Goal: Information Seeking & Learning: Learn about a topic

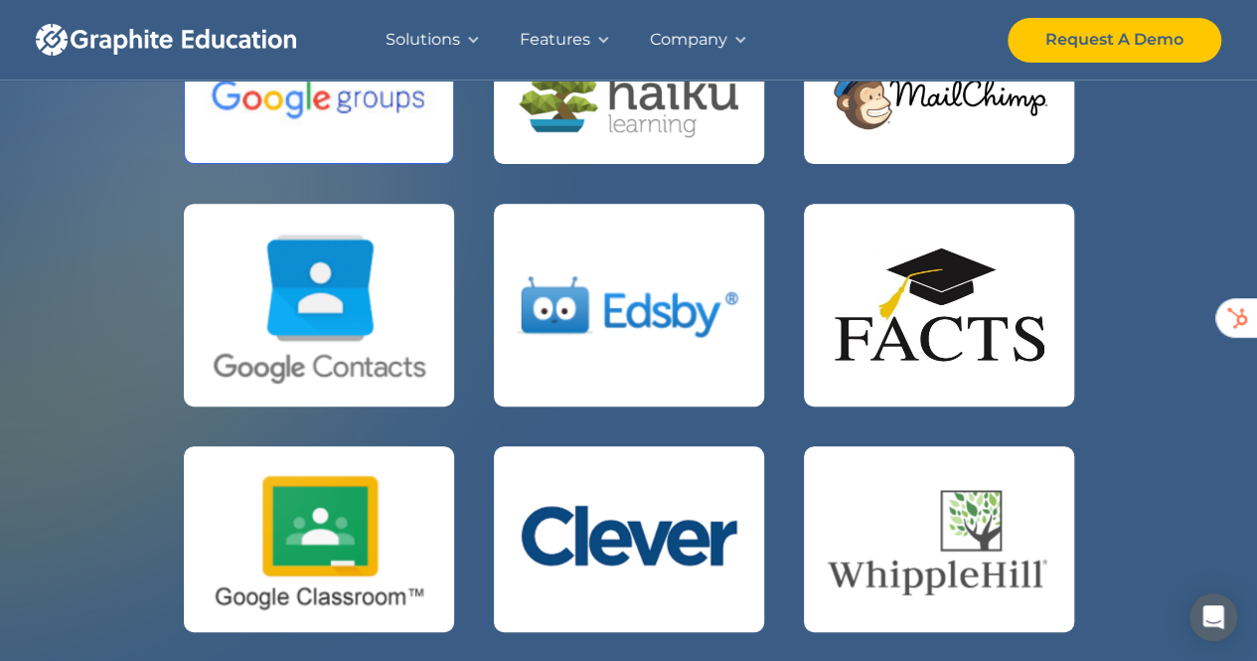
scroll to position [99, 0]
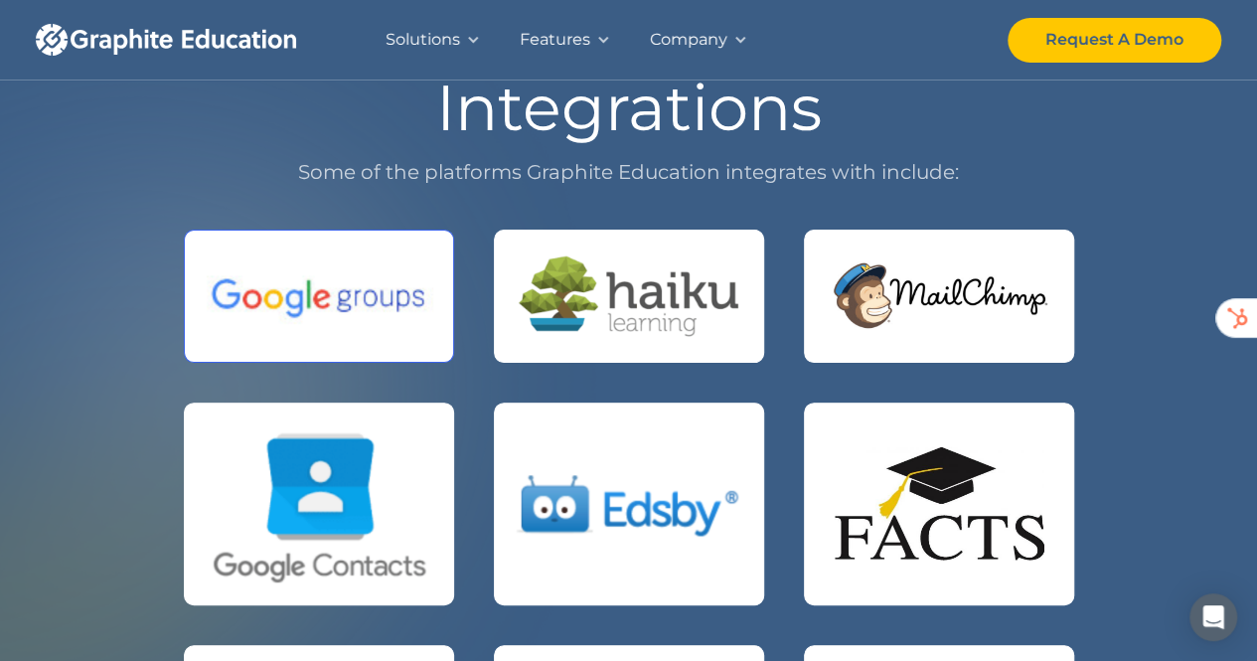
click at [379, 279] on img at bounding box center [319, 296] width 229 height 64
click at [596, 41] on div at bounding box center [603, 40] width 14 height 14
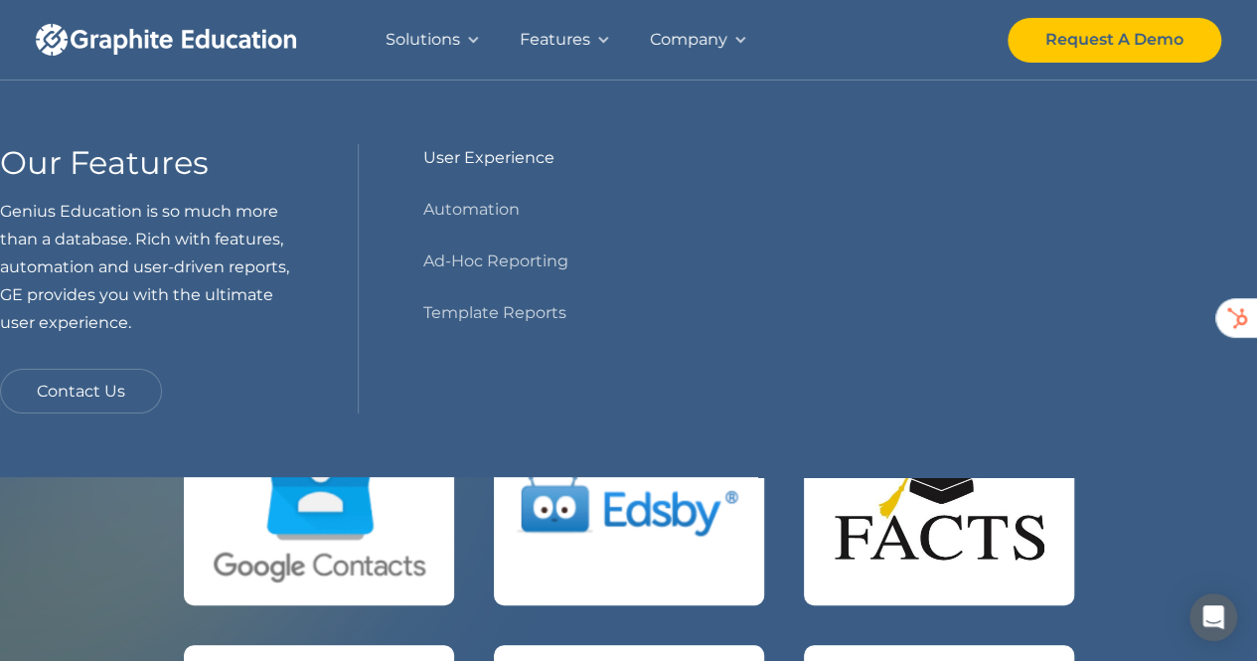
click at [549, 156] on link "User Experience" at bounding box center [487, 158] width 131 height 28
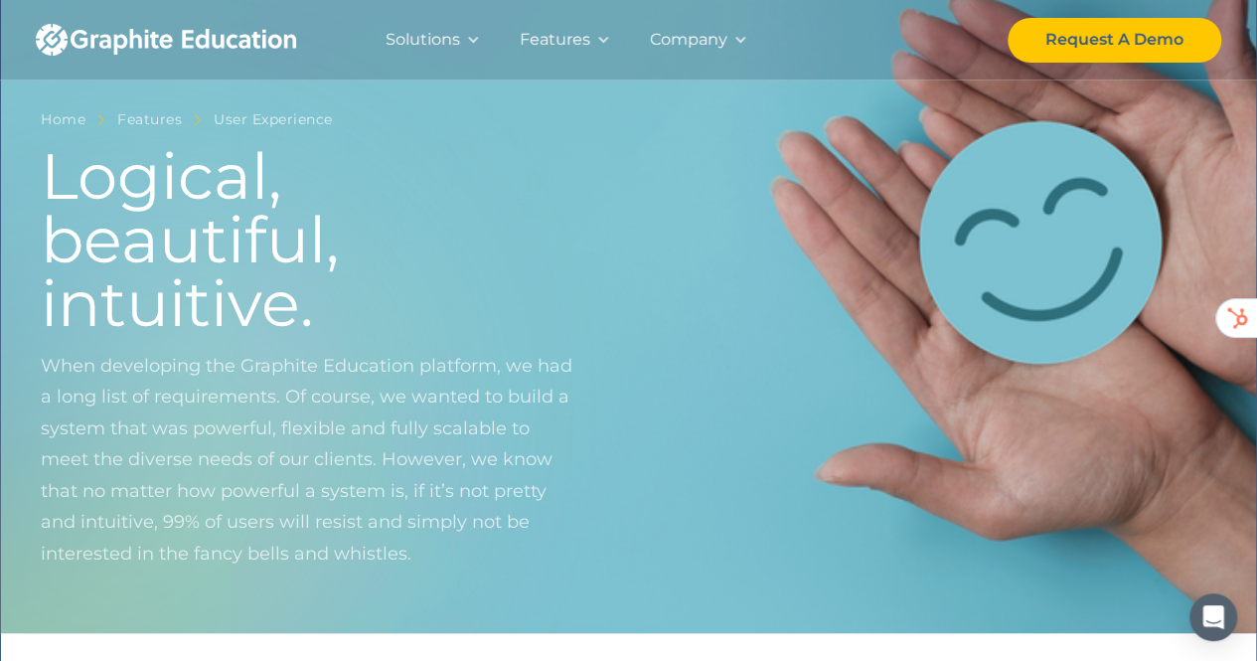
scroll to position [99, 0]
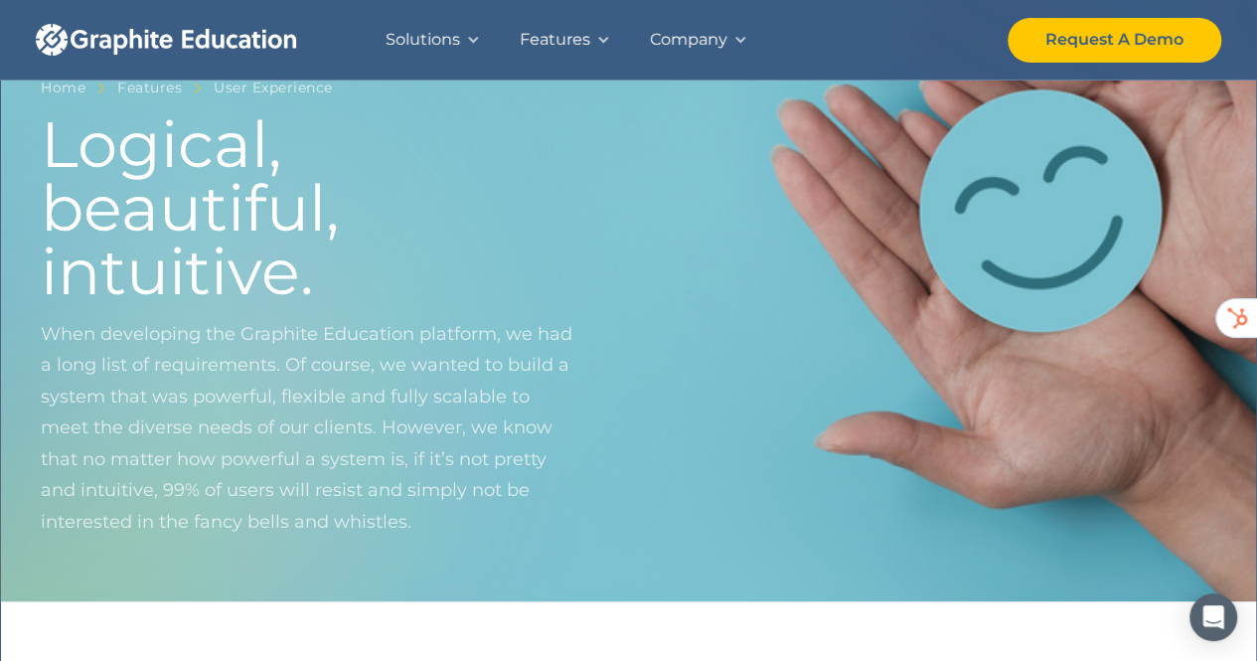
click at [125, 331] on p "When developing the Graphite Education platform, we had a long list of requirem…" at bounding box center [311, 444] width 541 height 250
click at [172, 495] on p "When developing the Graphite Education platform, we had a long list of requirem…" at bounding box center [311, 444] width 541 height 250
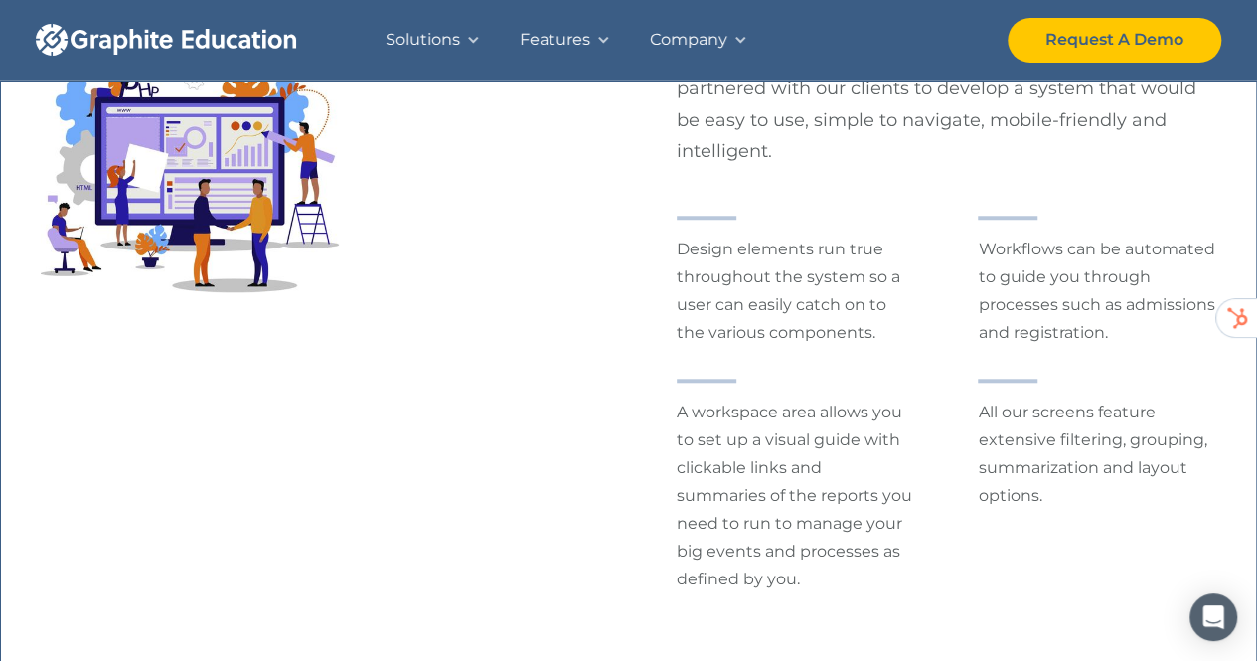
scroll to position [795, 0]
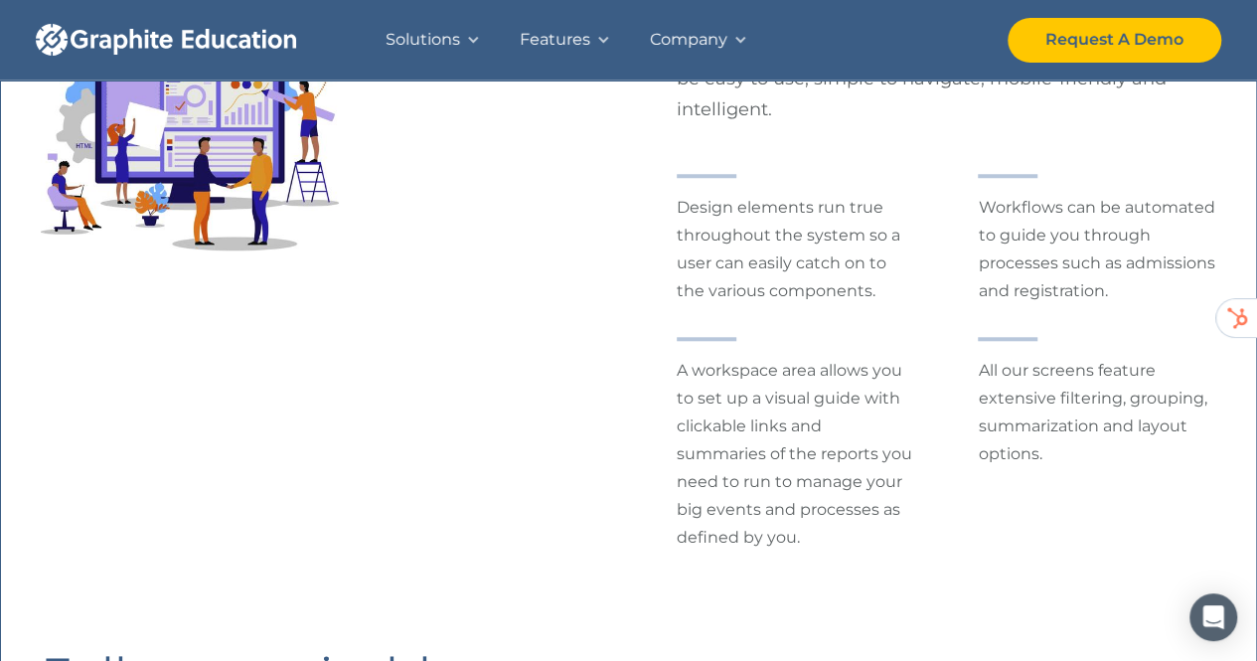
click at [760, 234] on p "Design elements run true throughout the system so a user can easily catch on to…" at bounding box center [796, 249] width 239 height 111
click at [873, 204] on p "Design elements run true throughout the system so a user can easily catch on to…" at bounding box center [796, 249] width 239 height 111
click at [825, 256] on p "Design elements run true throughout the system so a user can easily catch on to…" at bounding box center [796, 249] width 239 height 111
click at [748, 285] on p "Design elements run true throughout the system so a user can easily catch on to…" at bounding box center [796, 249] width 239 height 111
click at [810, 271] on p "Design elements run true throughout the system so a user can easily catch on to…" at bounding box center [796, 249] width 239 height 111
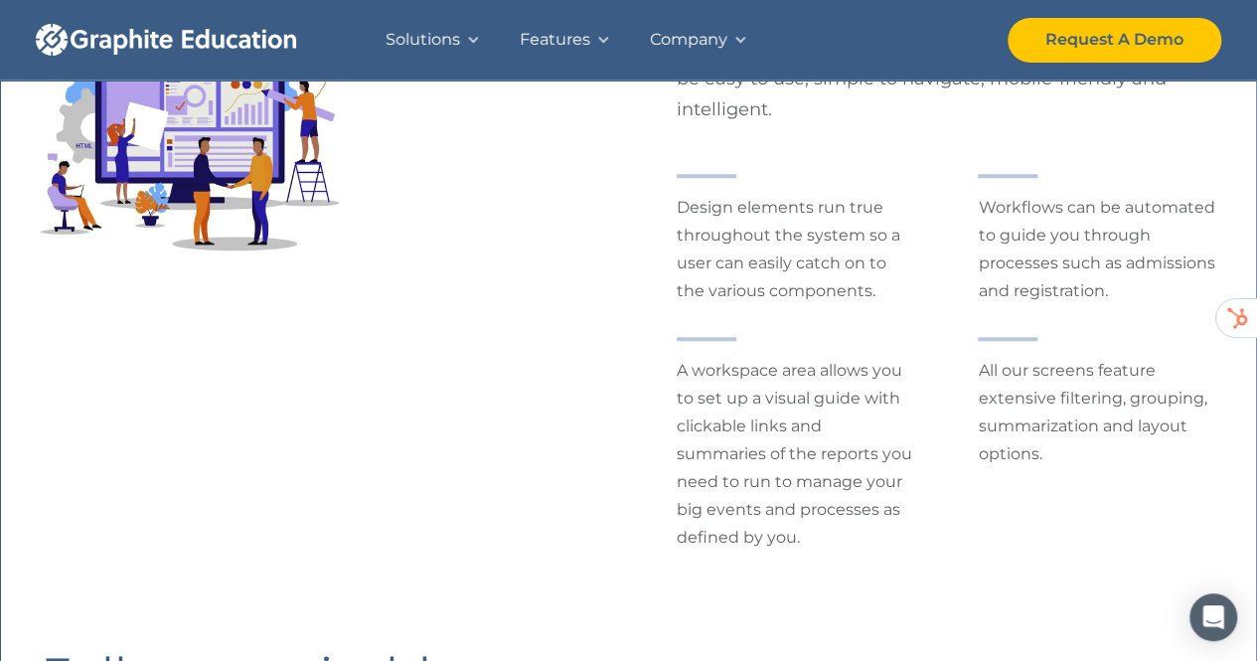
click at [711, 328] on div "Design elements run true throughout the system so a user can easily catch on to…" at bounding box center [947, 363] width 541 height 378
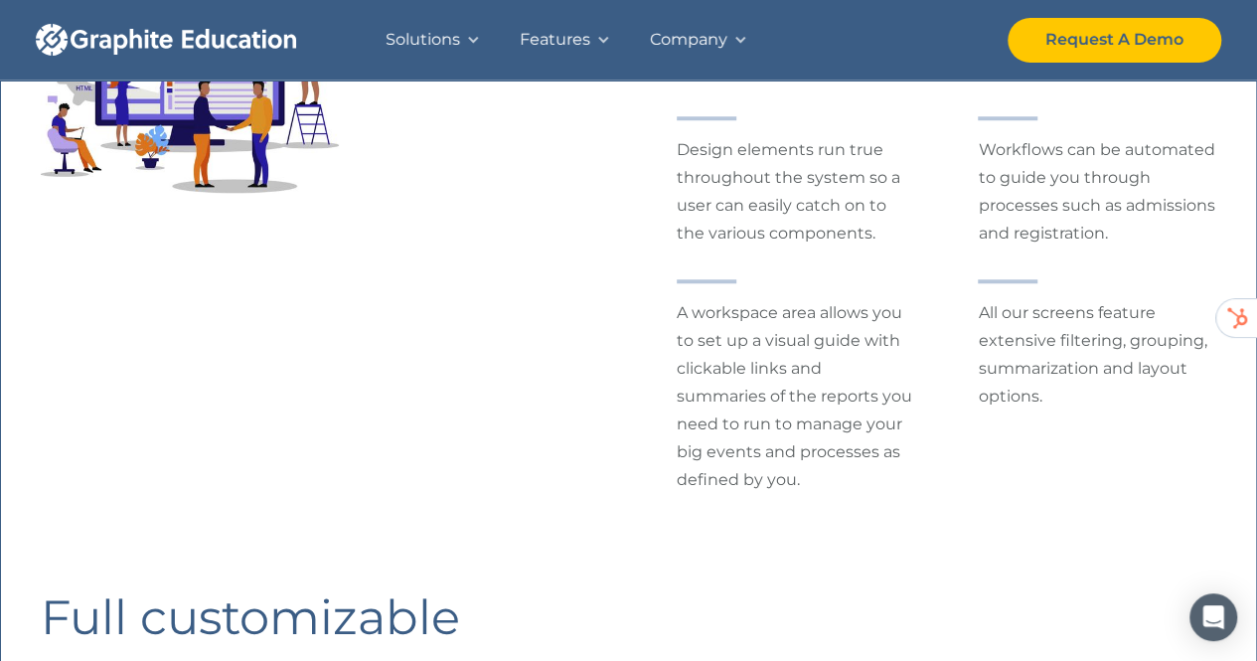
scroll to position [895, 0]
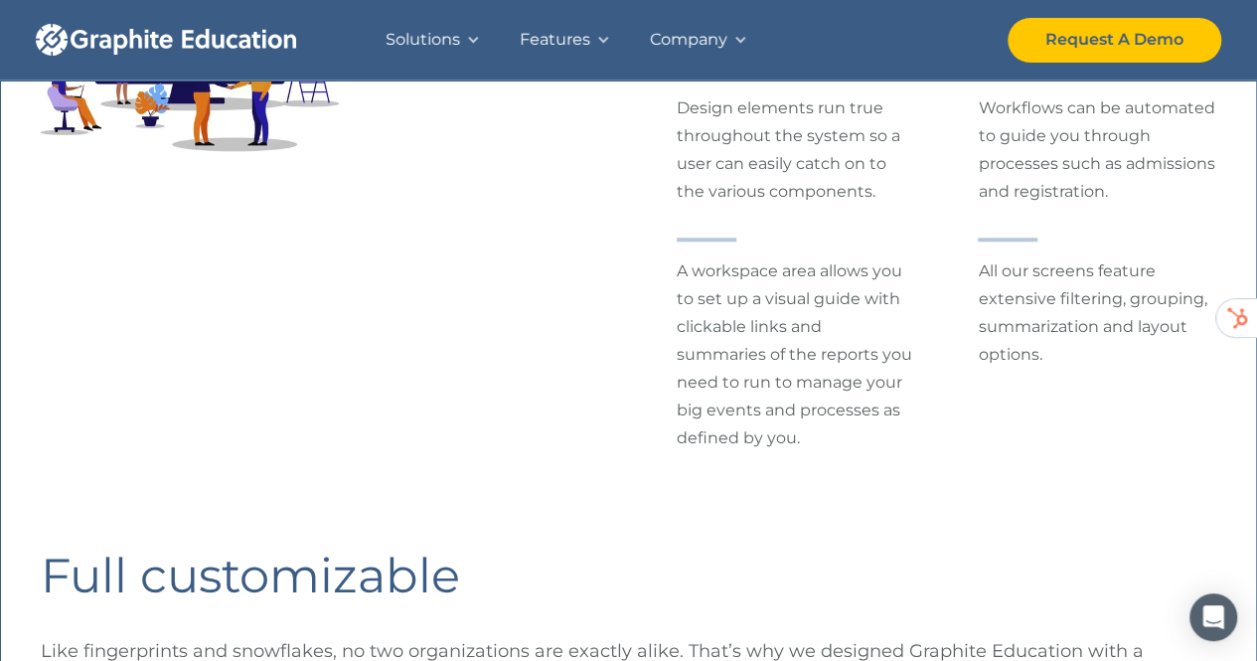
click at [732, 296] on p "A workspace area allows you to set up a visual guide with clickable links and s…" at bounding box center [796, 354] width 239 height 195
click at [757, 305] on p "A workspace area allows you to set up a visual guide with clickable links and s…" at bounding box center [796, 354] width 239 height 195
click at [853, 309] on p "A workspace area allows you to set up a visual guide with clickable links and s…" at bounding box center [796, 354] width 239 height 195
click at [695, 359] on p "A workspace area allows you to set up a visual guide with clickable links and s…" at bounding box center [796, 354] width 239 height 195
drag, startPoint x: 847, startPoint y: 361, endPoint x: 795, endPoint y: 534, distance: 180.5
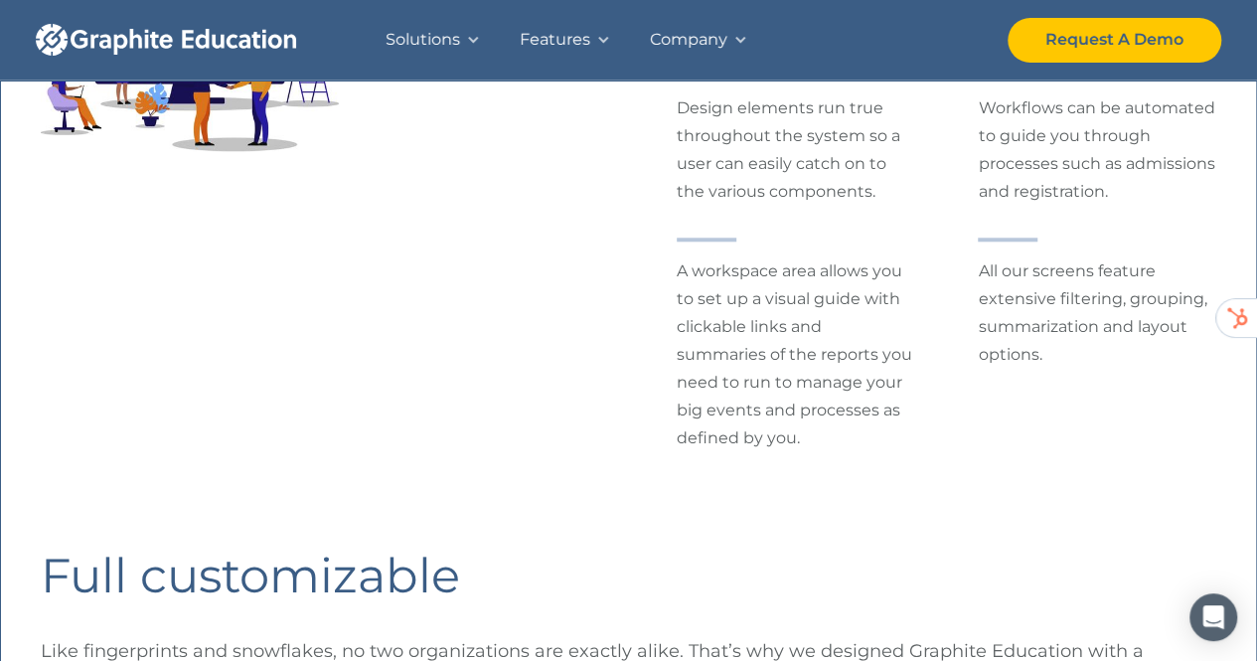
click at [827, 422] on p "A workspace area allows you to set up a visual guide with clickable links and s…" at bounding box center [796, 354] width 239 height 195
click at [823, 426] on p "A workspace area allows you to set up a visual guide with clickable links and s…" at bounding box center [796, 354] width 239 height 195
click at [738, 413] on p "A workspace area allows you to set up a visual guide with clickable links and s…" at bounding box center [796, 354] width 239 height 195
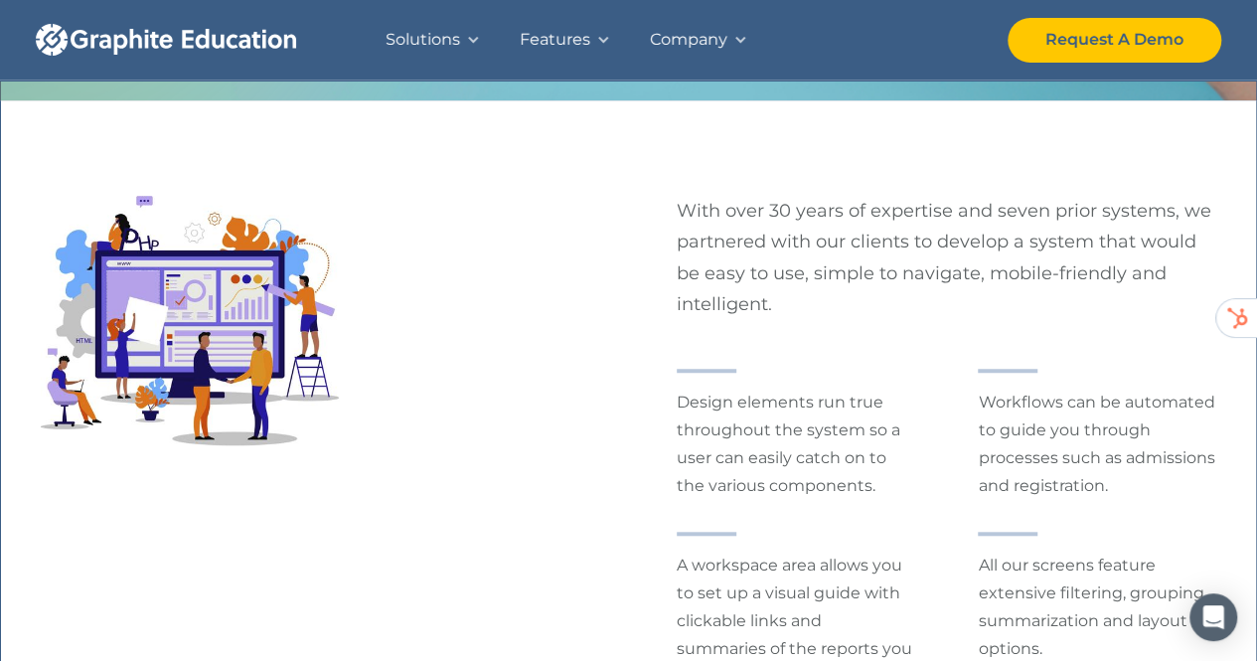
scroll to position [596, 0]
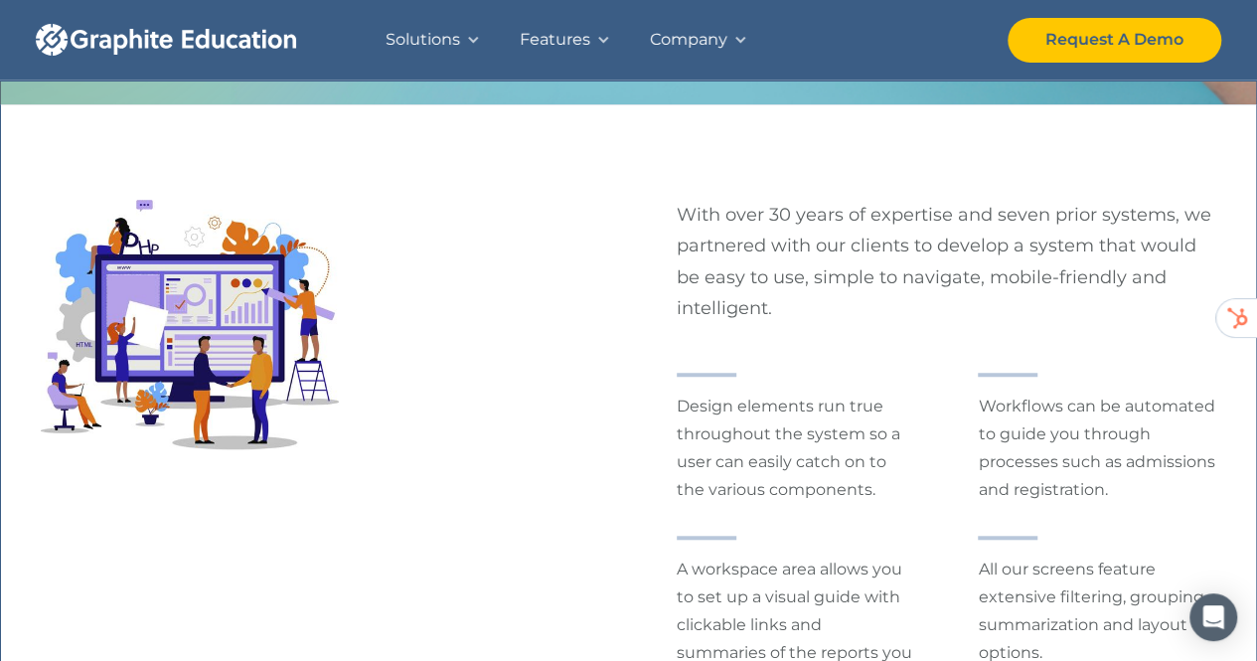
click at [1041, 404] on p "Workflows can be automated to guide you through processes such as admissions an…" at bounding box center [1097, 448] width 239 height 111
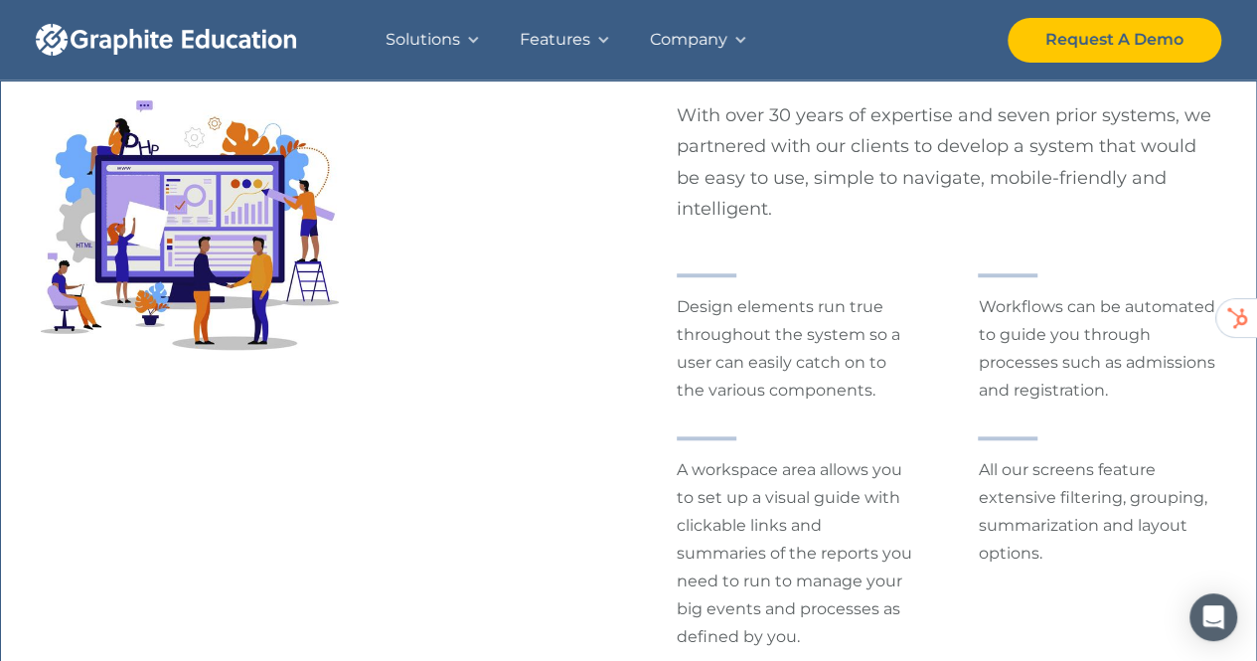
click at [1028, 368] on p "Workflows can be automated to guide you through processes such as admissions an…" at bounding box center [1097, 348] width 239 height 111
click at [1019, 398] on p "Workflows can be automated to guide you through processes such as admissions an…" at bounding box center [1097, 348] width 239 height 111
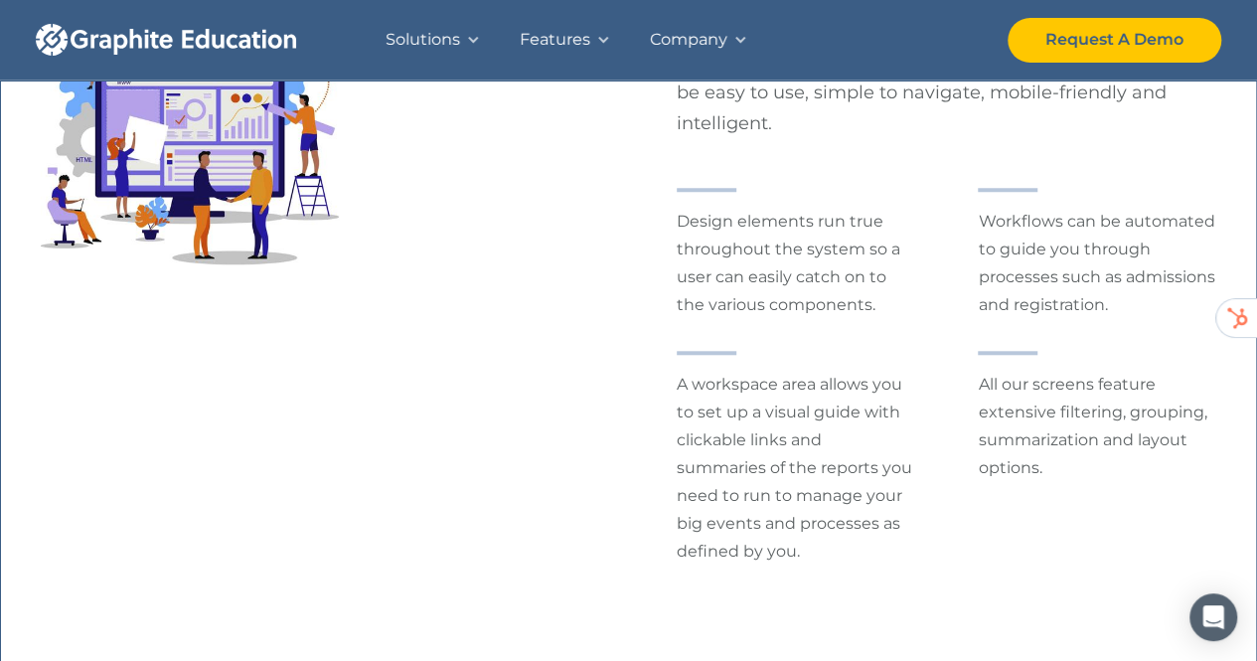
scroll to position [895, 0]
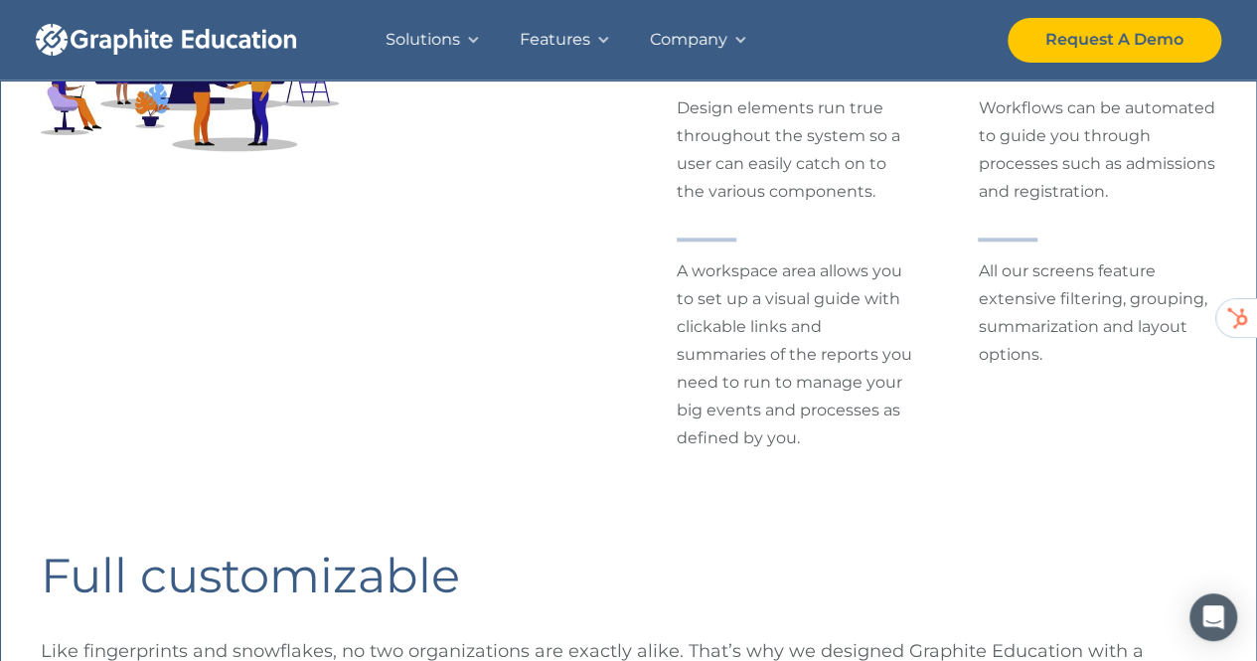
click at [1003, 276] on p "All our screens feature extensive filtering, grouping, summarization and layout…" at bounding box center [1097, 312] width 239 height 111
click at [1083, 275] on p "All our screens feature extensive filtering, grouping, summarization and layout…" at bounding box center [1097, 312] width 239 height 111
click at [1003, 316] on p "All our screens feature extensive filtering, grouping, summarization and layout…" at bounding box center [1097, 312] width 239 height 111
click at [1036, 298] on p "All our screens feature extensive filtering, grouping, summarization and layout…" at bounding box center [1097, 312] width 239 height 111
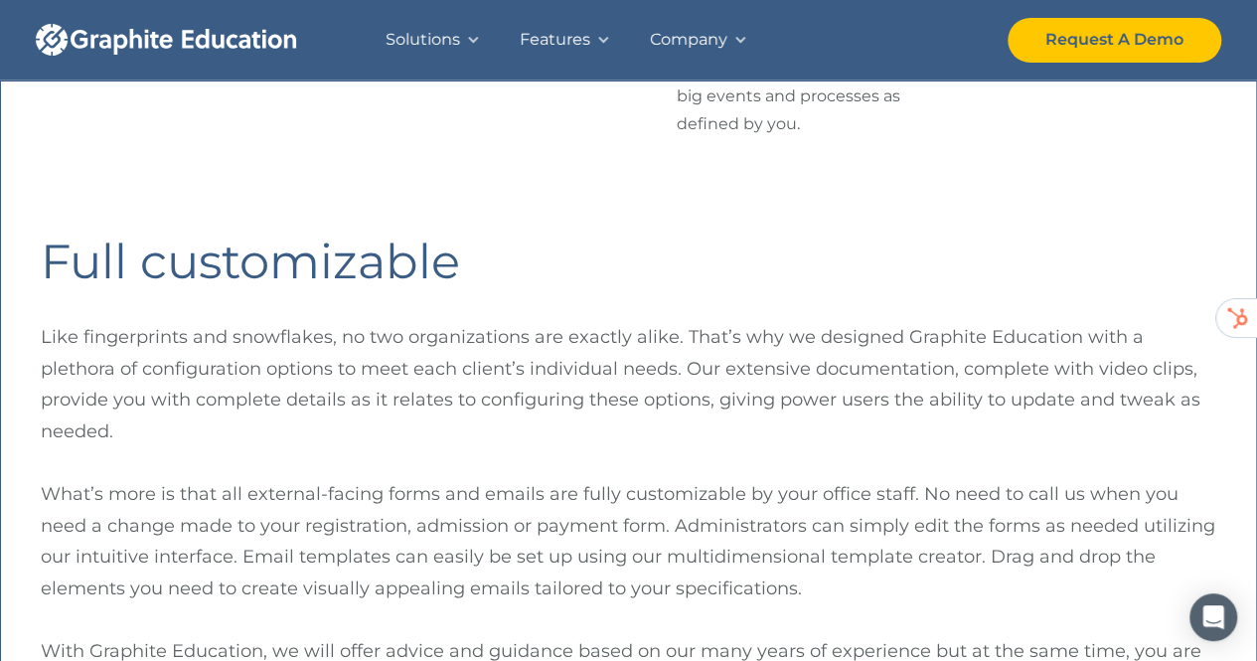
scroll to position [1292, 0]
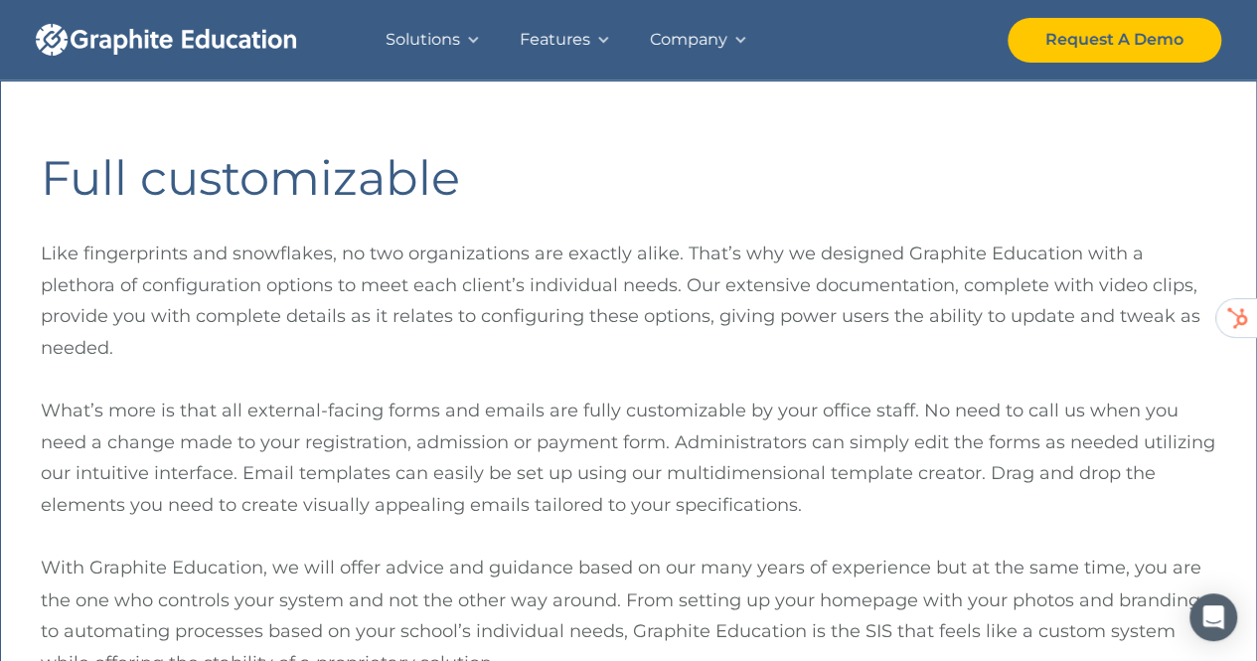
click at [264, 199] on h2 "Full customizable" at bounding box center [629, 179] width 1176 height 58
click at [92, 264] on p "Like fingerprints and snowflakes, no two organizations are exactly alike. That’…" at bounding box center [629, 301] width 1176 height 125
click at [388, 247] on p "Like fingerprints and snowflakes, no two organizations are exactly alike. That’…" at bounding box center [629, 301] width 1176 height 125
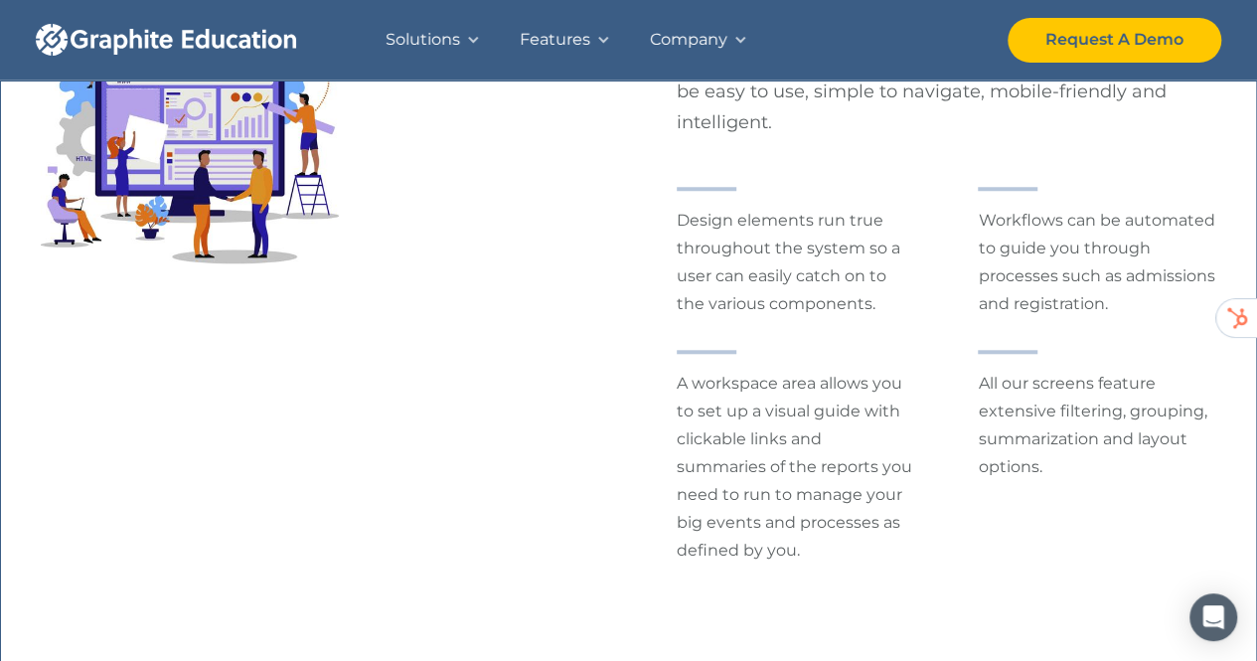
scroll to position [696, 0]
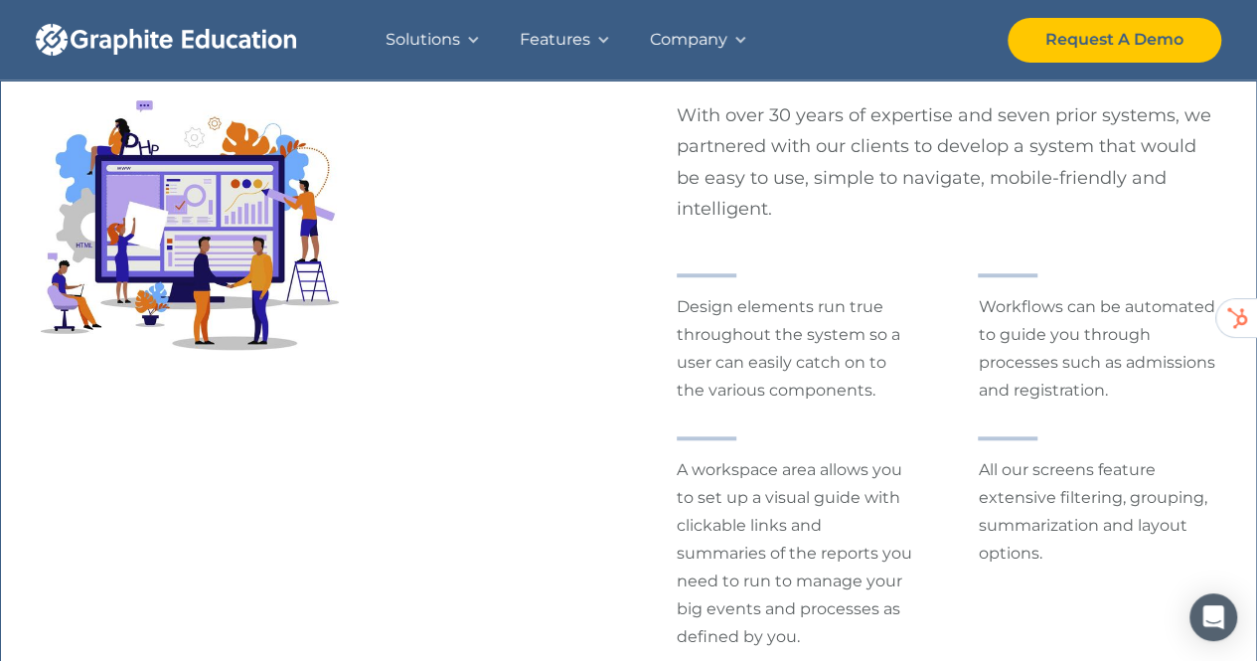
click at [538, 45] on div "Features" at bounding box center [555, 40] width 71 height 28
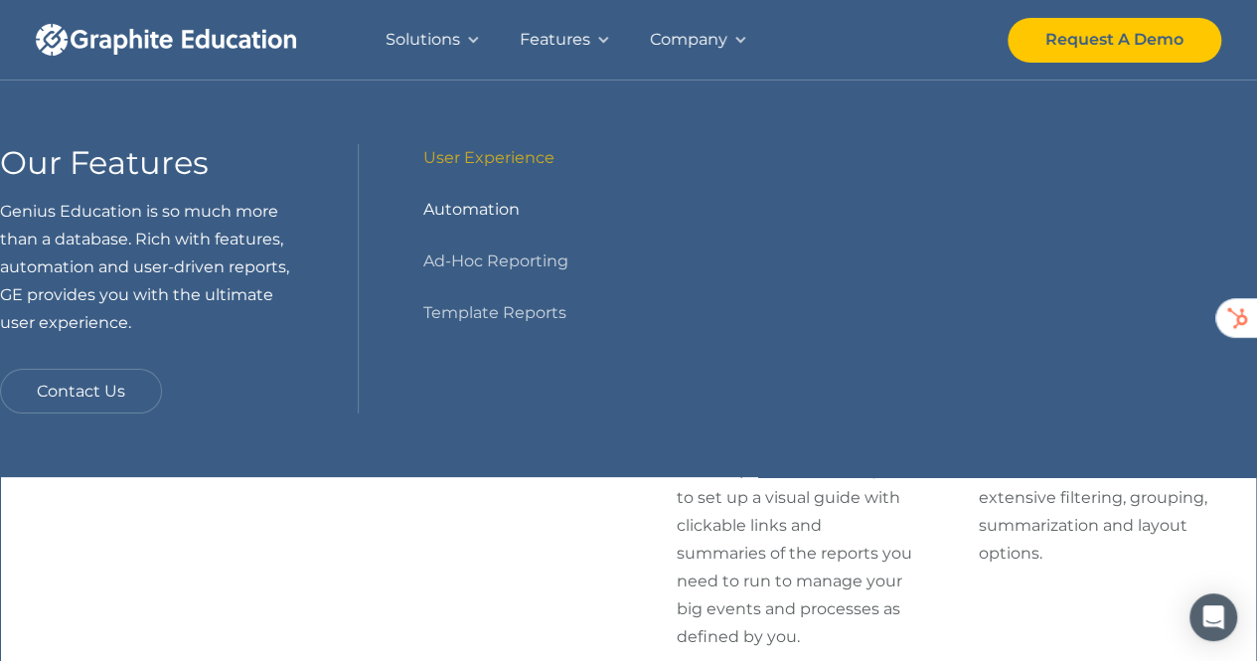
click at [485, 202] on link "Automation" at bounding box center [470, 210] width 96 height 28
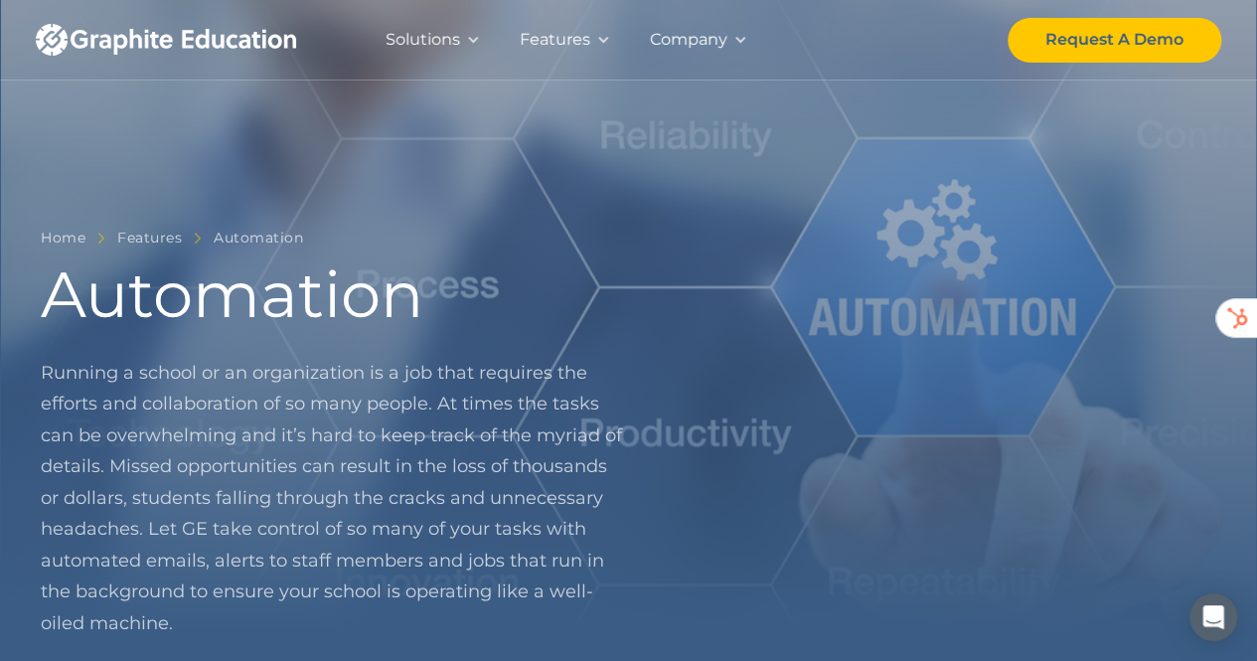
scroll to position [99, 0]
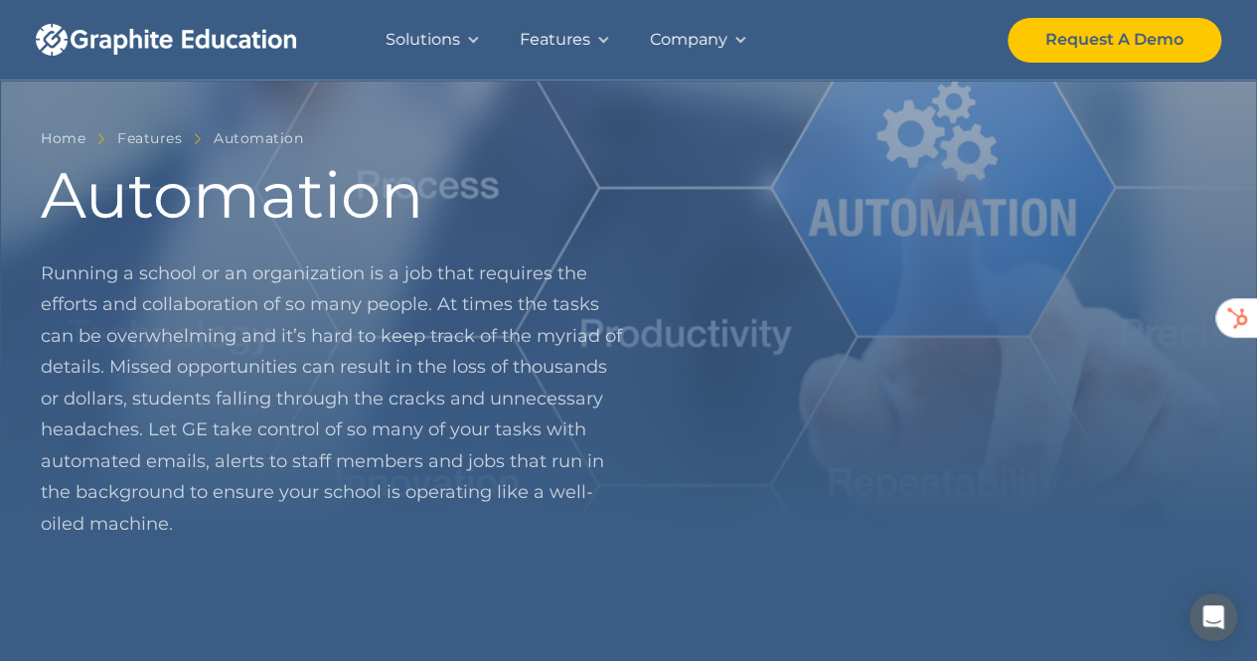
click at [123, 320] on p "Running a school or an organization is a job that requires the efforts and coll…" at bounding box center [335, 399] width 588 height 282
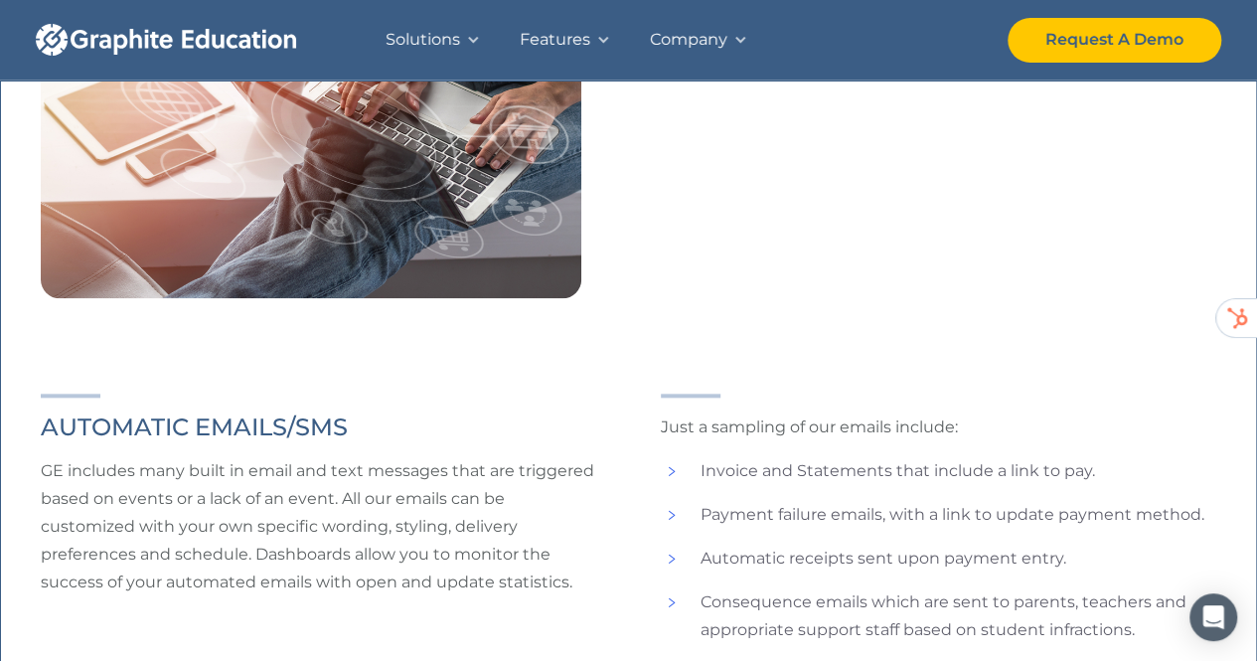
scroll to position [1193, 0]
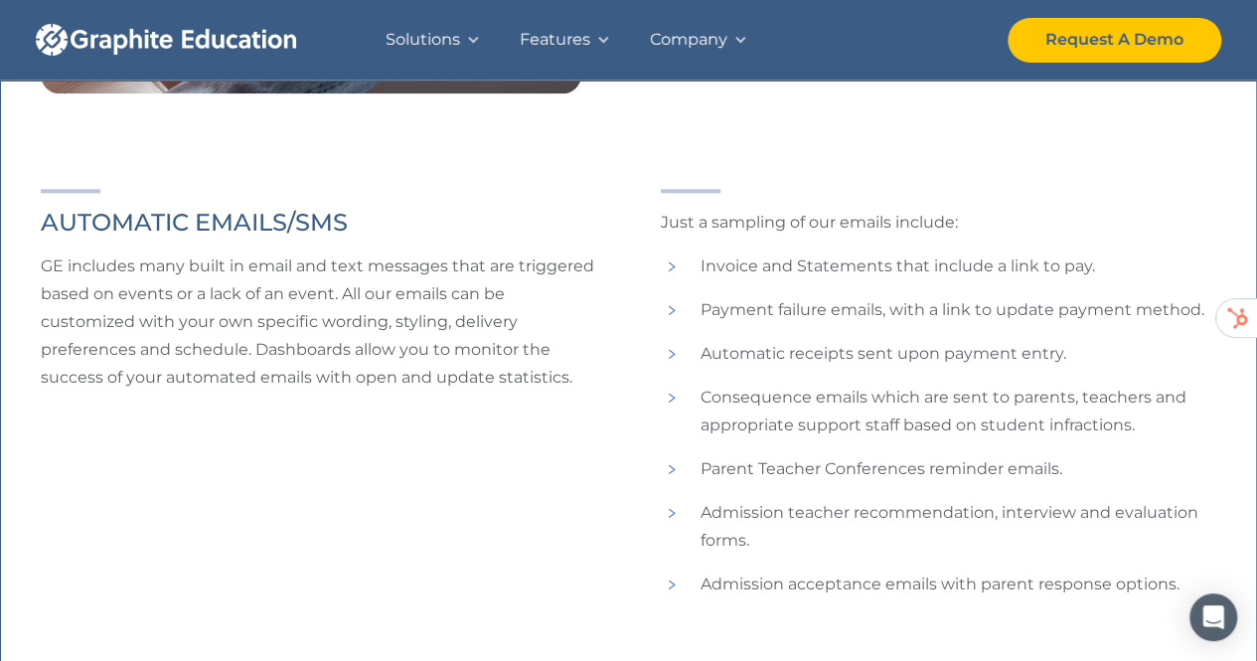
click at [205, 307] on p "GE includes many built in email and text messages that are triggered based on e…" at bounding box center [319, 321] width 557 height 139
click at [810, 353] on li "Automatic receipts sent upon payment entry." at bounding box center [939, 354] width 557 height 28
click at [791, 324] on ul "Invoice and Statements that include a link to pay. Payment failure emails, with…" at bounding box center [939, 425] width 557 height 346
click at [797, 294] on ul "Invoice and Statements that include a link to pay. Payment failure emails, with…" at bounding box center [939, 425] width 557 height 346
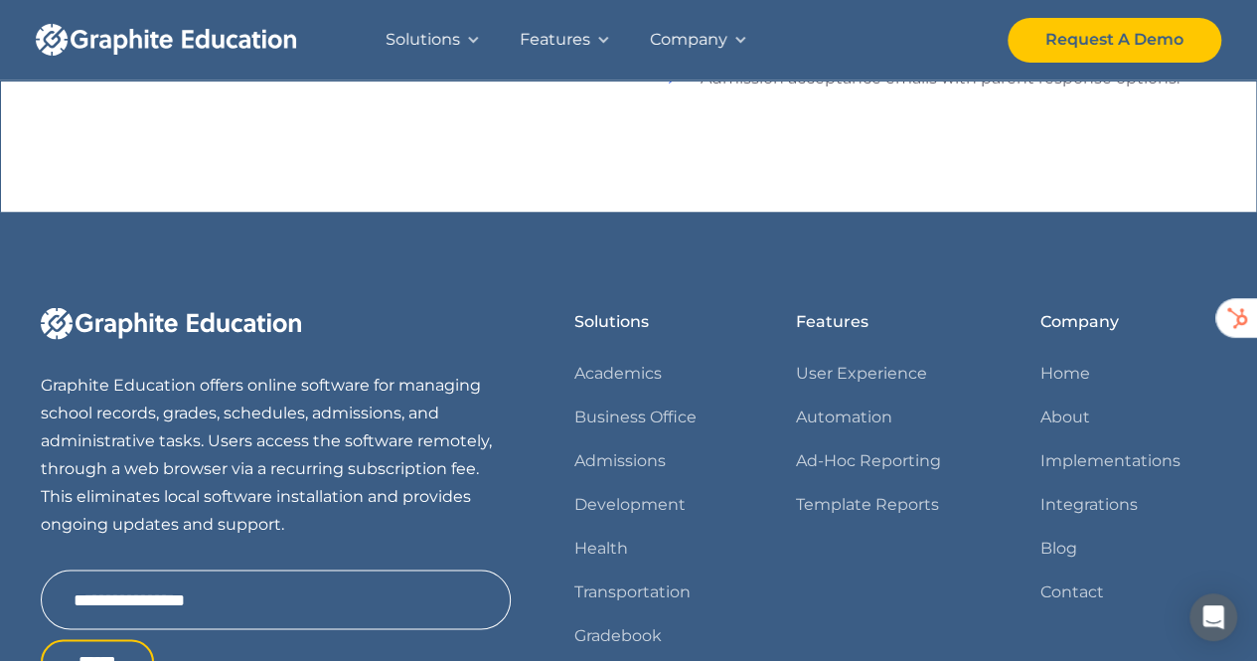
scroll to position [1889, 0]
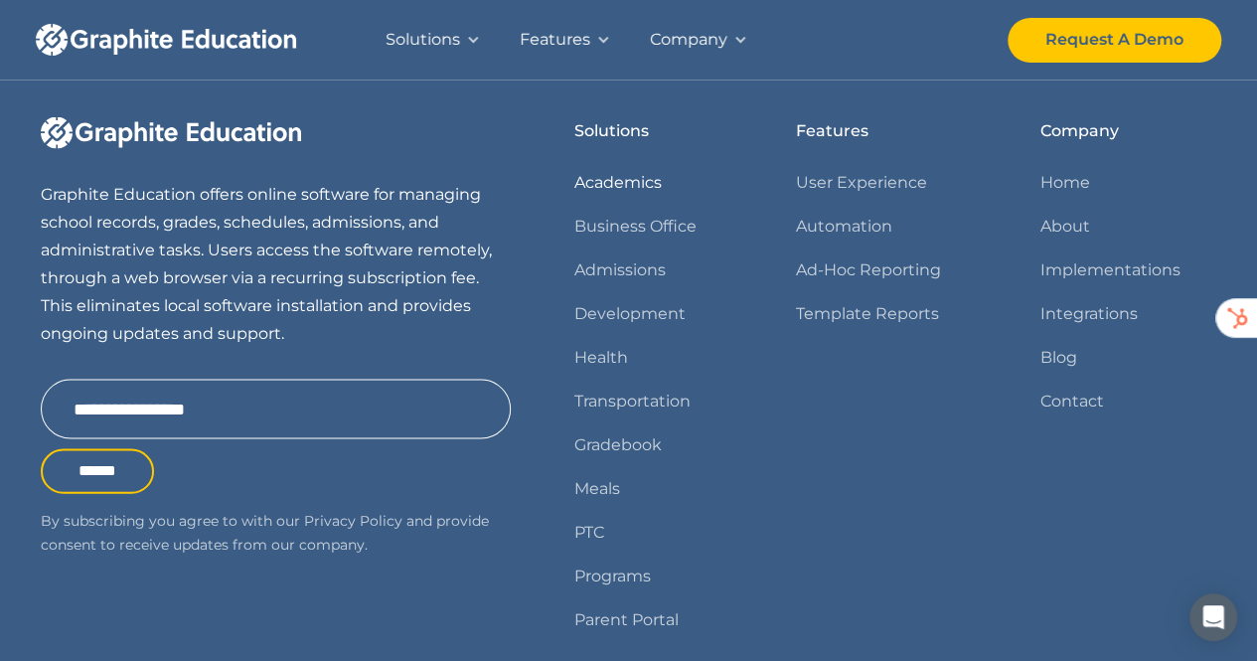
click at [610, 186] on link "Academics" at bounding box center [618, 183] width 87 height 28
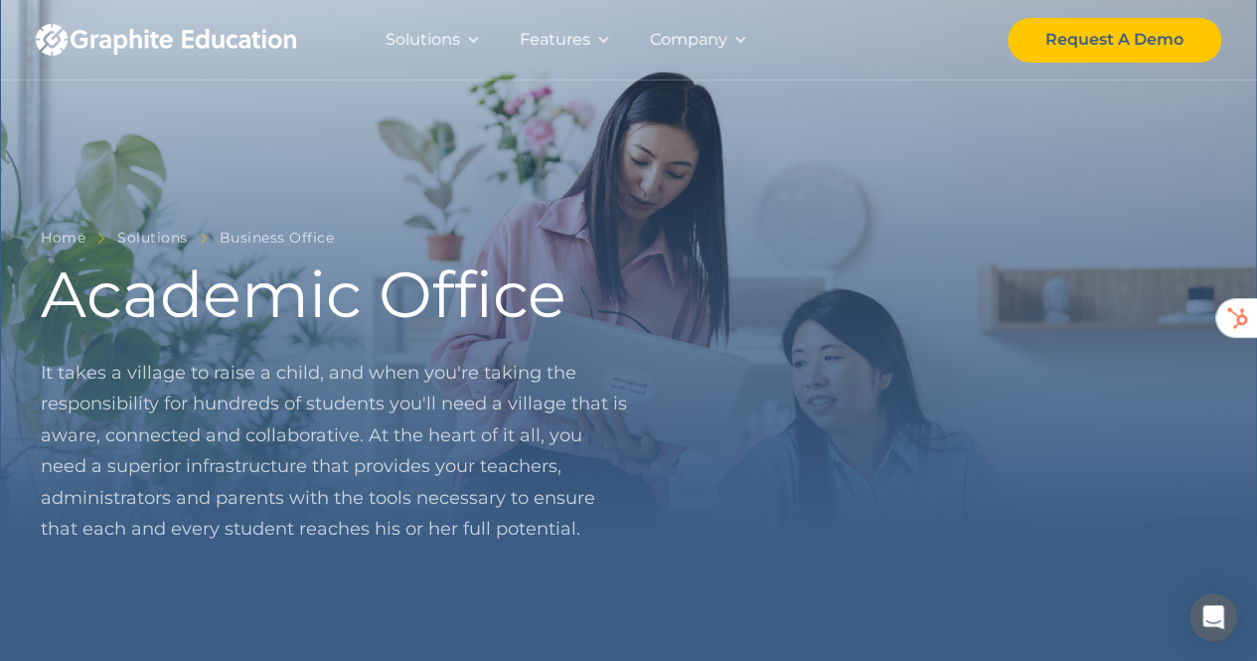
click at [150, 380] on p "It takes a village to raise a child, and when you're taking the responsibility …" at bounding box center [335, 452] width 588 height 188
click at [330, 376] on p "It takes a village to raise a child, and when you're taking the responsibility …" at bounding box center [335, 452] width 588 height 188
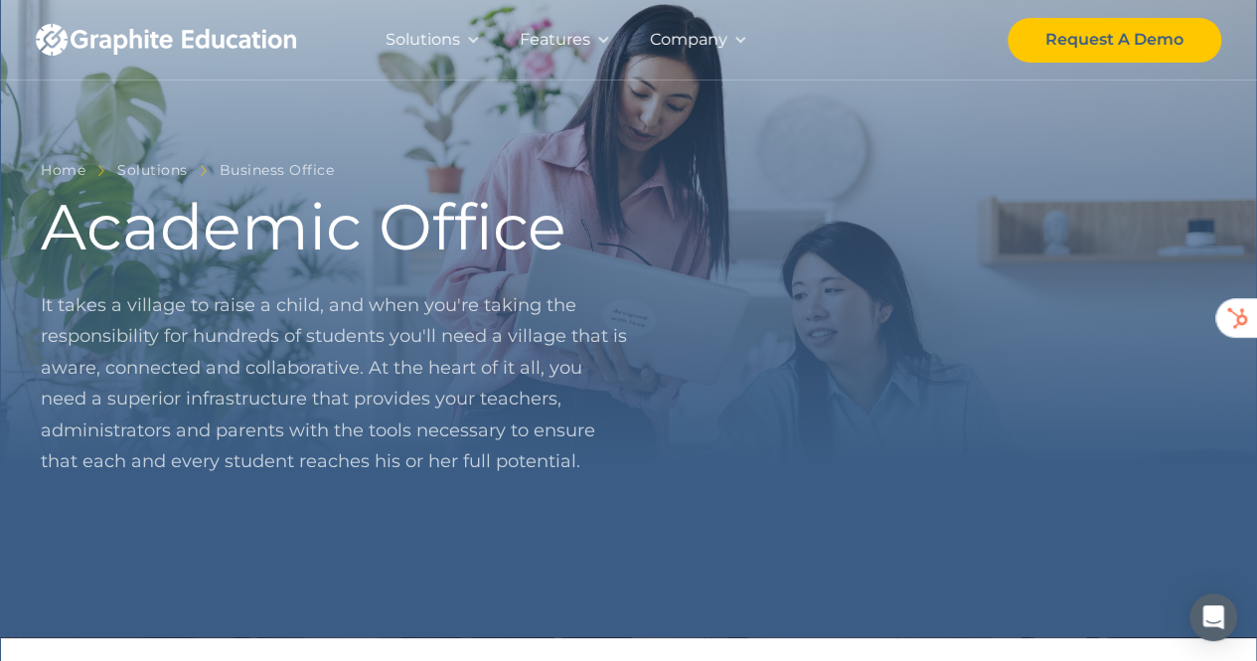
scroll to position [99, 0]
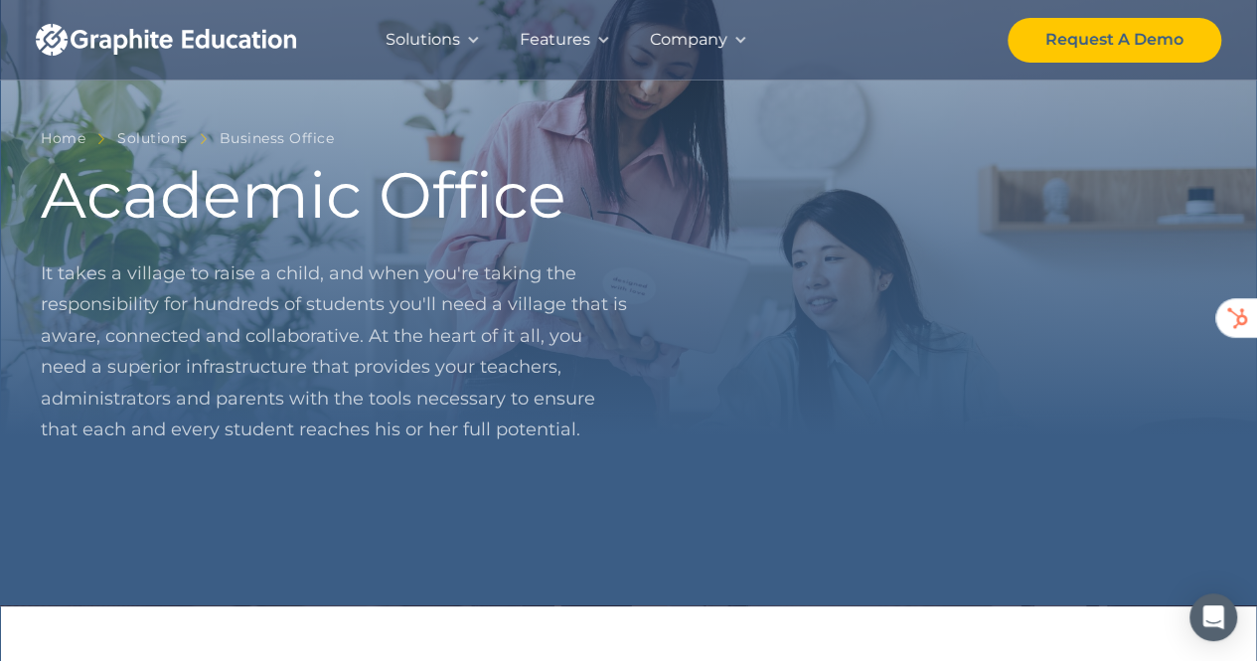
click at [250, 330] on p "It takes a village to raise a child, and when you're taking the responsibility …" at bounding box center [335, 352] width 588 height 188
click at [446, 322] on p "It takes a village to raise a child, and when you're taking the responsibility …" at bounding box center [335, 352] width 588 height 188
click at [562, 315] on p "It takes a village to raise a child, and when you're taking the responsibility …" at bounding box center [335, 352] width 588 height 188
click at [82, 334] on p "It takes a village to raise a child, and when you're taking the responsibility …" at bounding box center [335, 352] width 588 height 188
drag, startPoint x: 417, startPoint y: 338, endPoint x: 545, endPoint y: 348, distance: 127.6
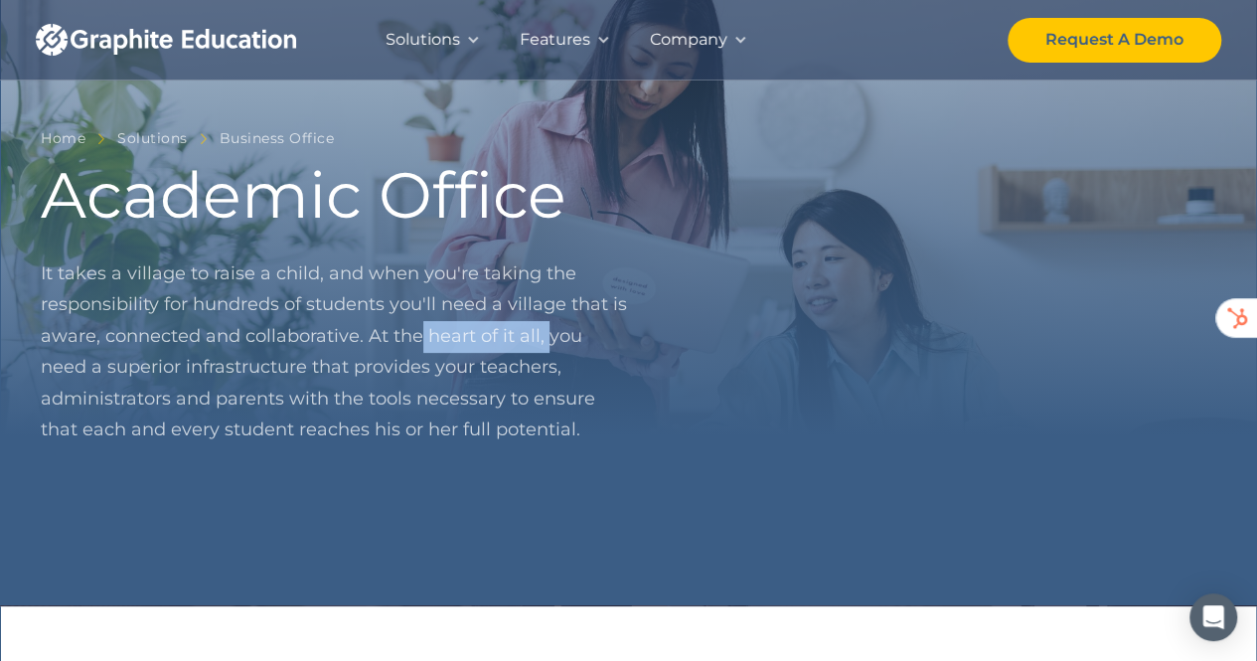
click at [545, 348] on p "It takes a village to raise a child, and when you're taking the responsibility …" at bounding box center [335, 352] width 588 height 188
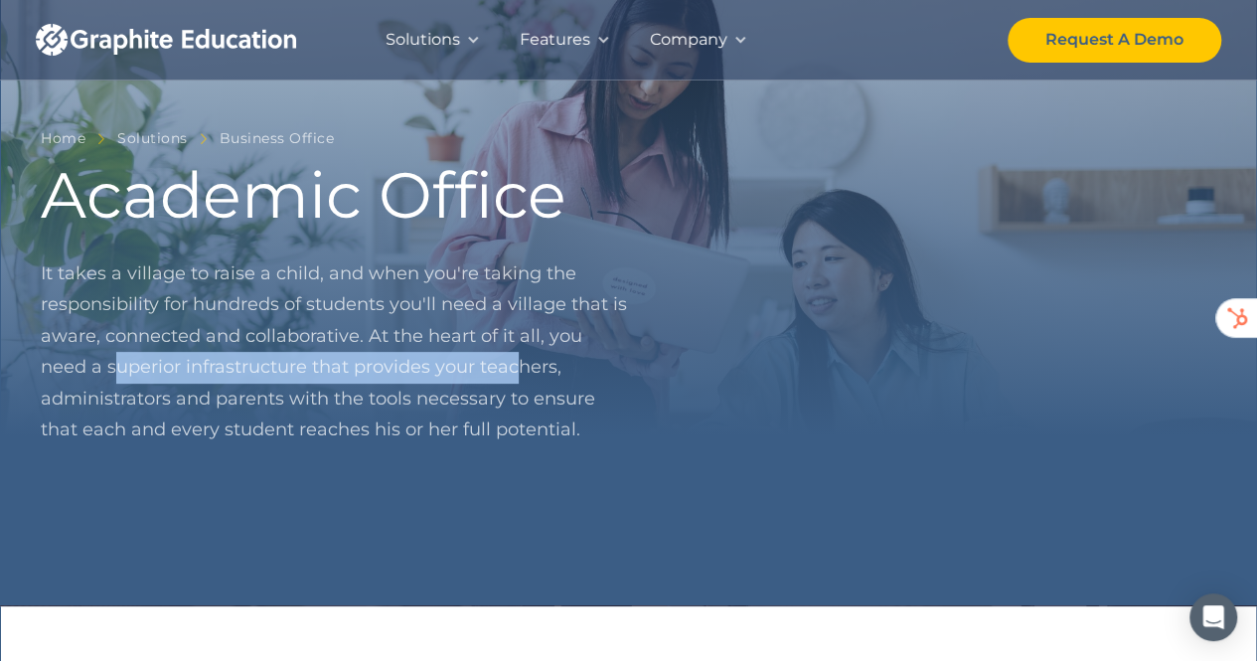
drag, startPoint x: 68, startPoint y: 375, endPoint x: 468, endPoint y: 369, distance: 400.6
click at [468, 369] on p "It takes a village to raise a child, and when you're taking the responsibility …" at bounding box center [335, 352] width 588 height 188
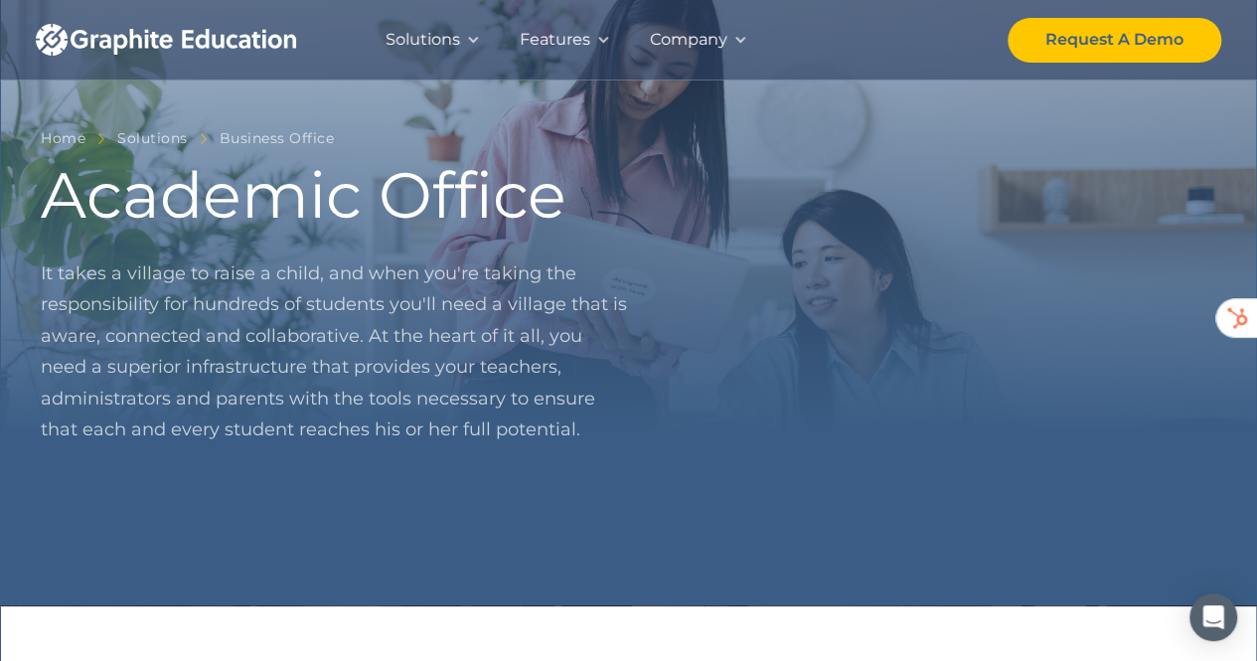
click at [254, 418] on p "It takes a village to raise a child, and when you're taking the responsibility …" at bounding box center [335, 352] width 588 height 188
click at [453, 418] on p "It takes a village to raise a child, and when you're taking the responsibility …" at bounding box center [335, 352] width 588 height 188
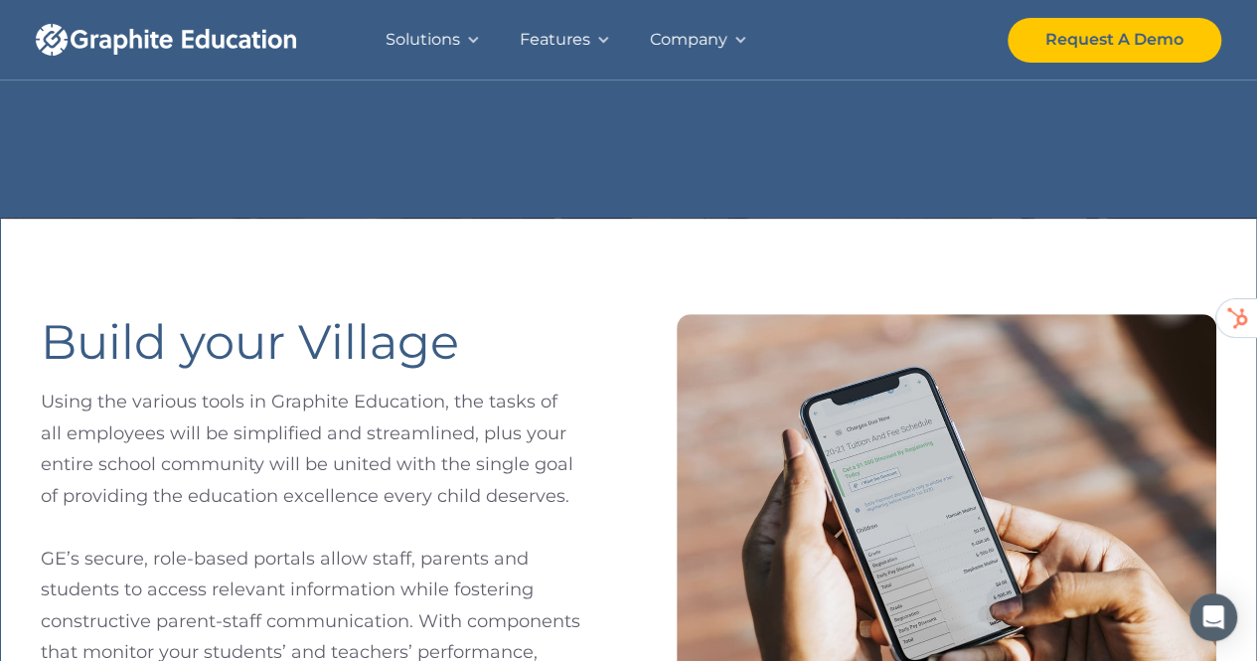
scroll to position [596, 0]
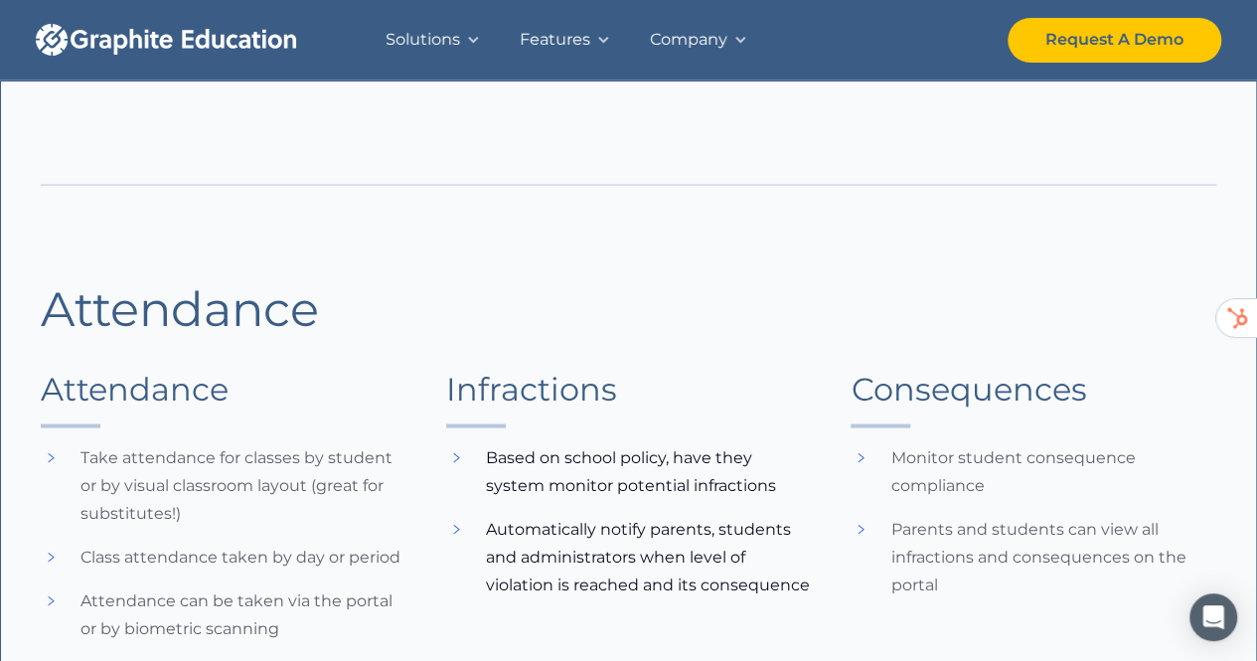
scroll to position [1988, 0]
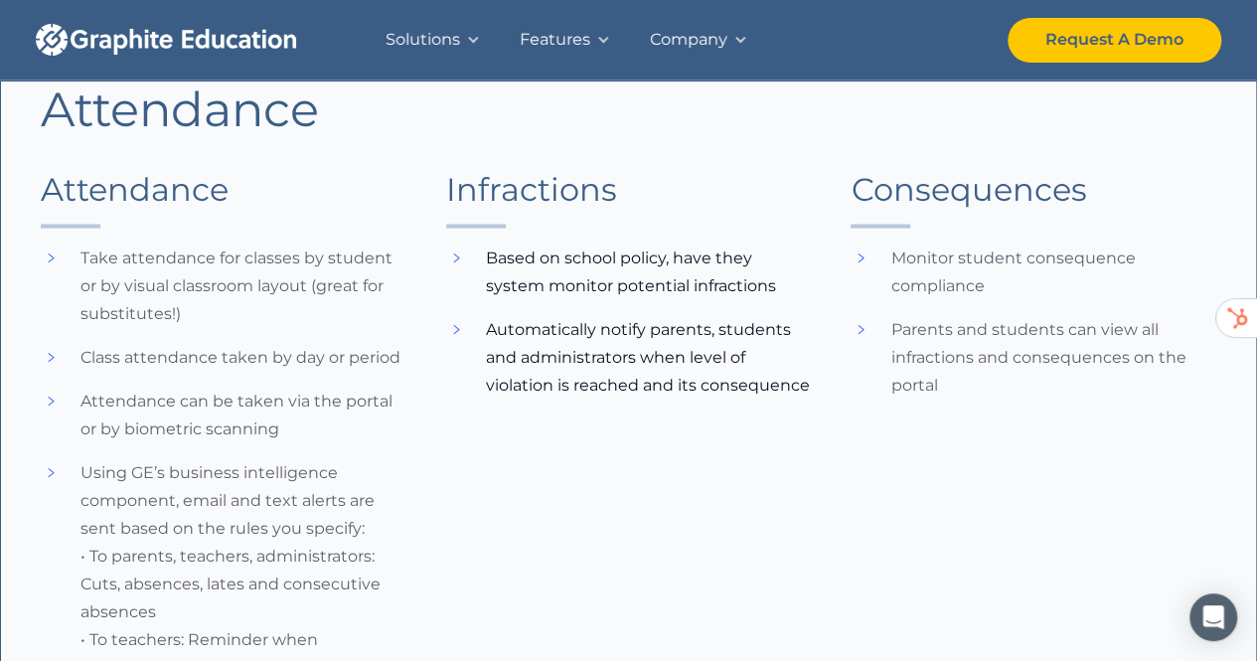
click at [331, 320] on li "Take attendance for classes by student or by visual classroom layout (great for…" at bounding box center [224, 286] width 366 height 83
drag, startPoint x: 555, startPoint y: 267, endPoint x: 735, endPoint y: 265, distance: 179.9
click at [735, 265] on p "Based on school policy, have they system monitor potential infractions" at bounding box center [629, 273] width 366 height 56
click at [634, 310] on div "Infractions Based on school policy, have they system monitor potential infracti…" at bounding box center [629, 516] width 366 height 690
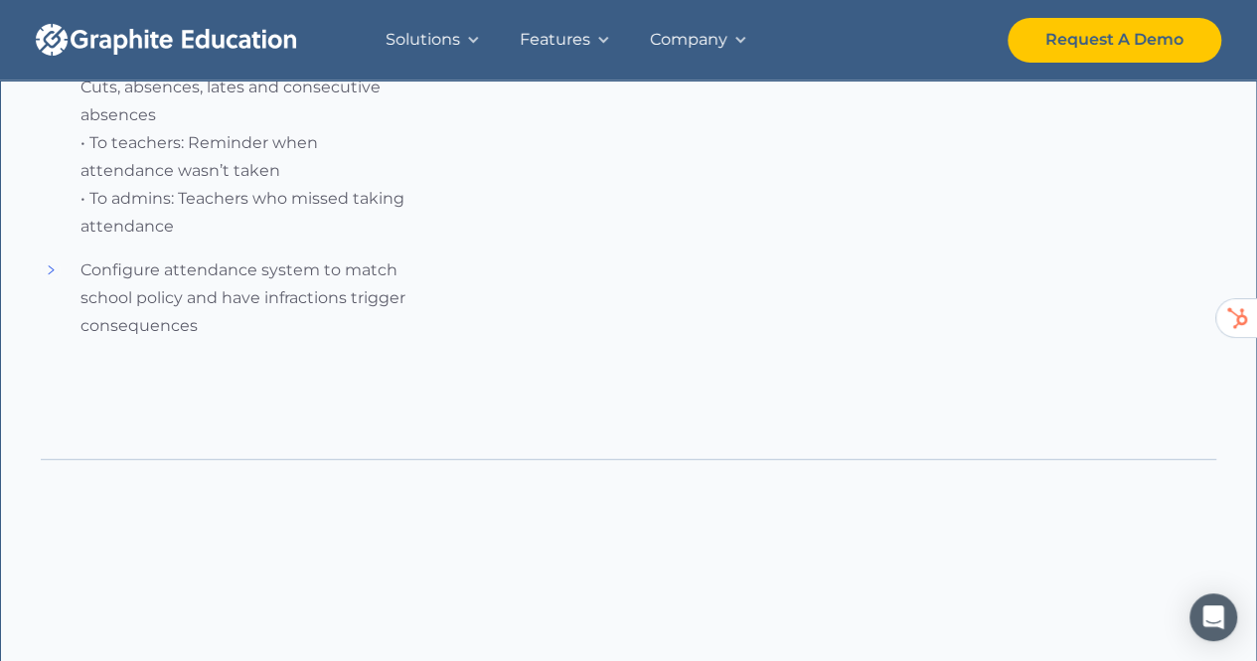
scroll to position [2087, 0]
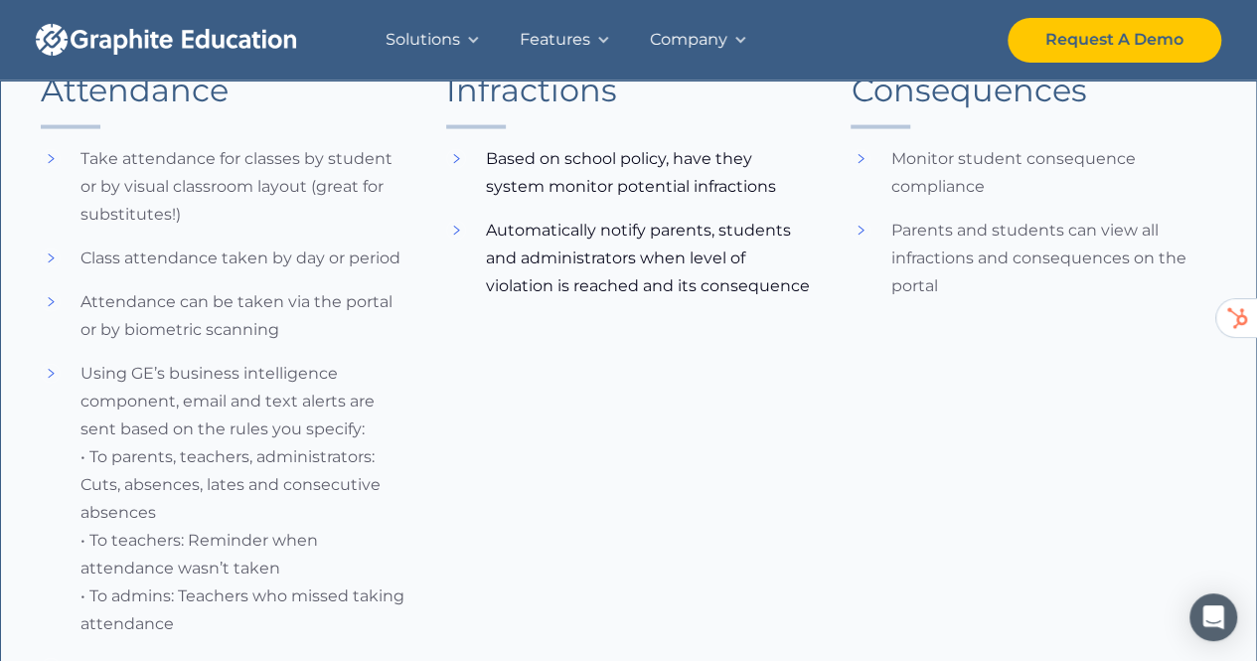
click at [720, 405] on div "Infractions Based on school policy, have they system monitor potential infracti…" at bounding box center [629, 417] width 366 height 690
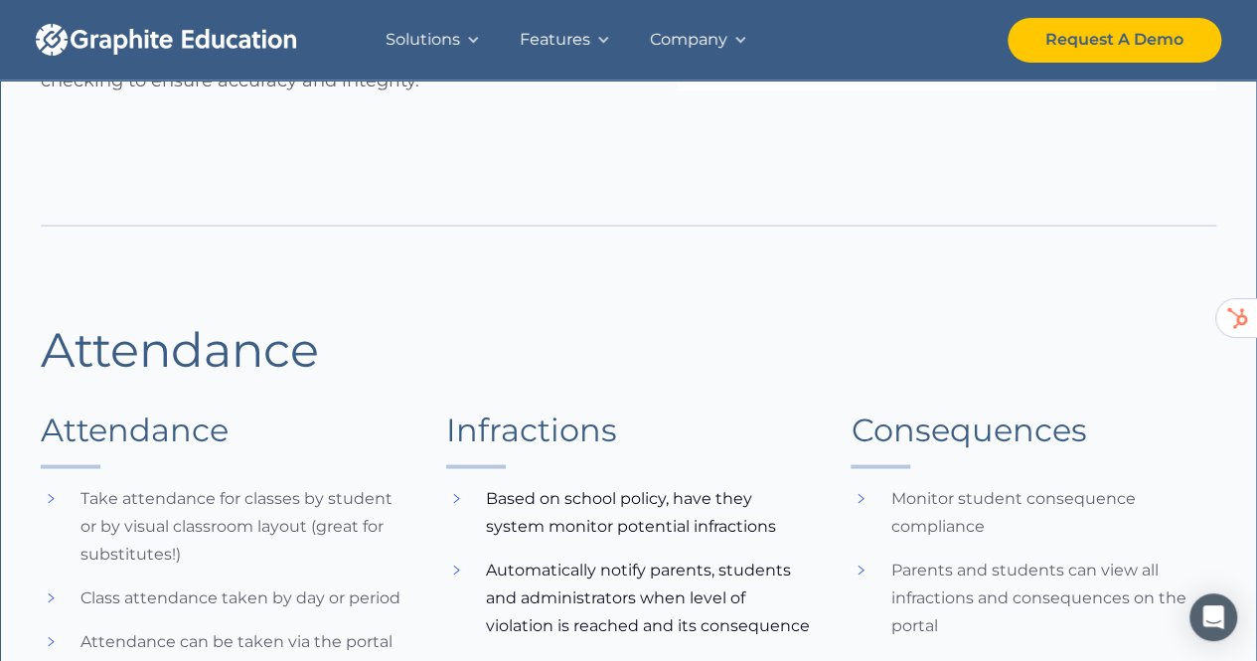
scroll to position [1889, 0]
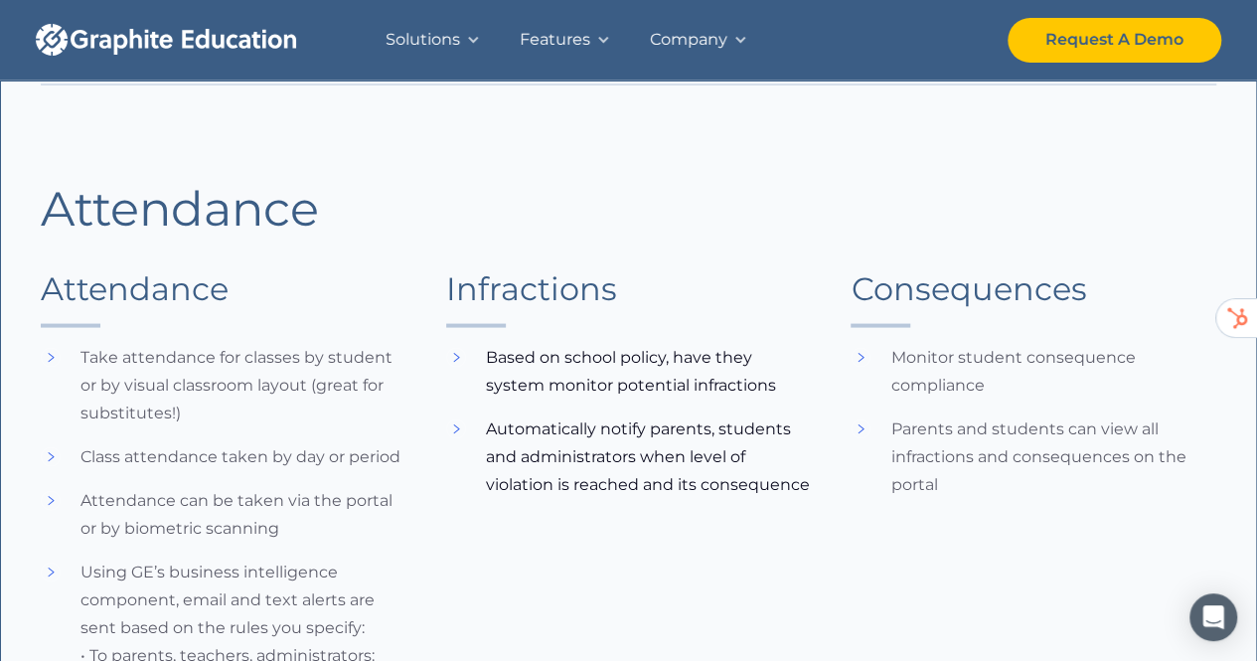
click at [931, 355] on li "Monitor student consequence compliance" at bounding box center [1034, 372] width 366 height 56
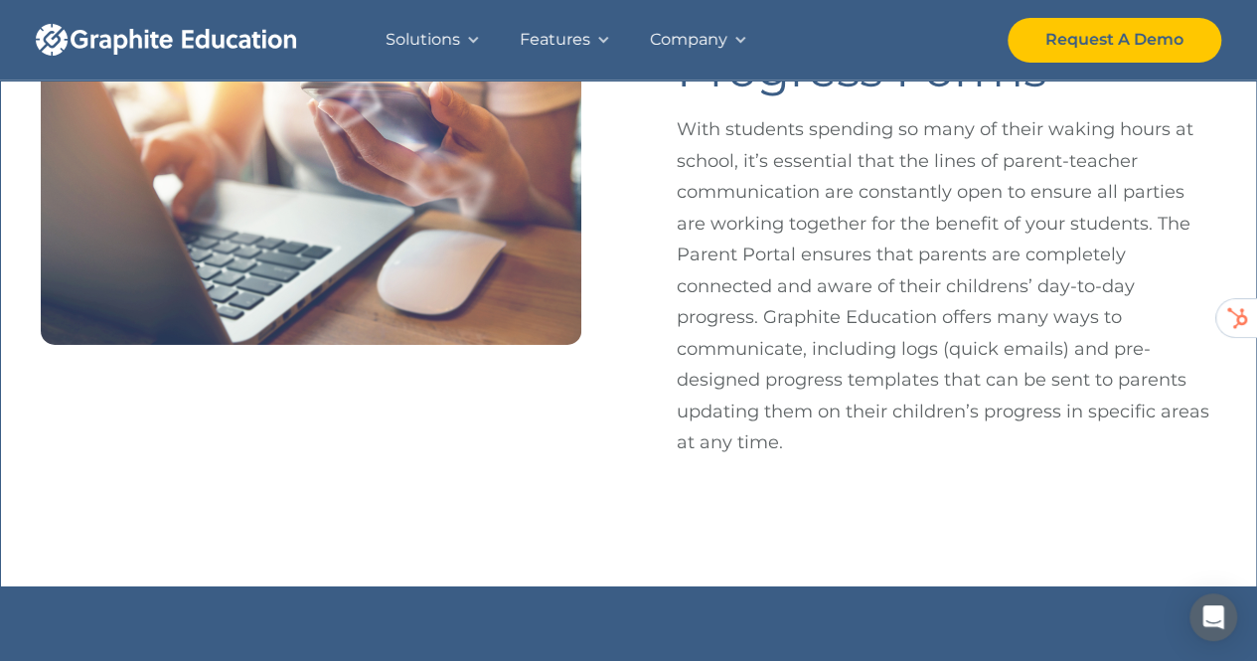
scroll to position [3091, 0]
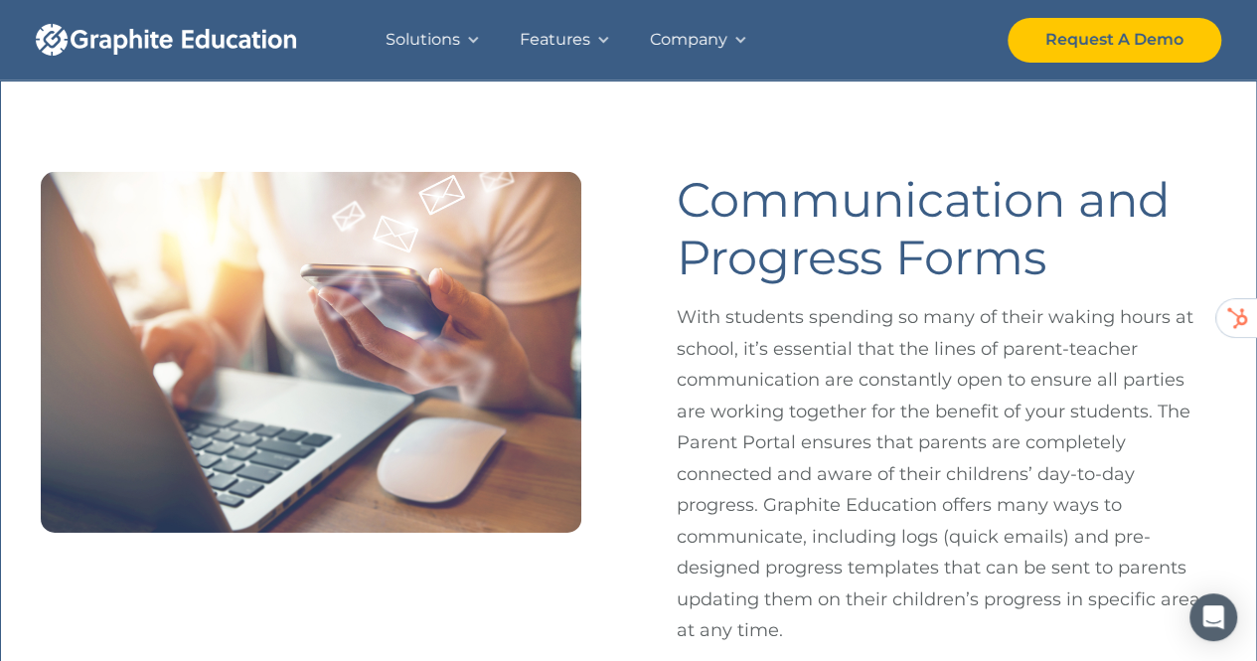
click at [582, 61] on div "Features" at bounding box center [565, 40] width 130 height 80
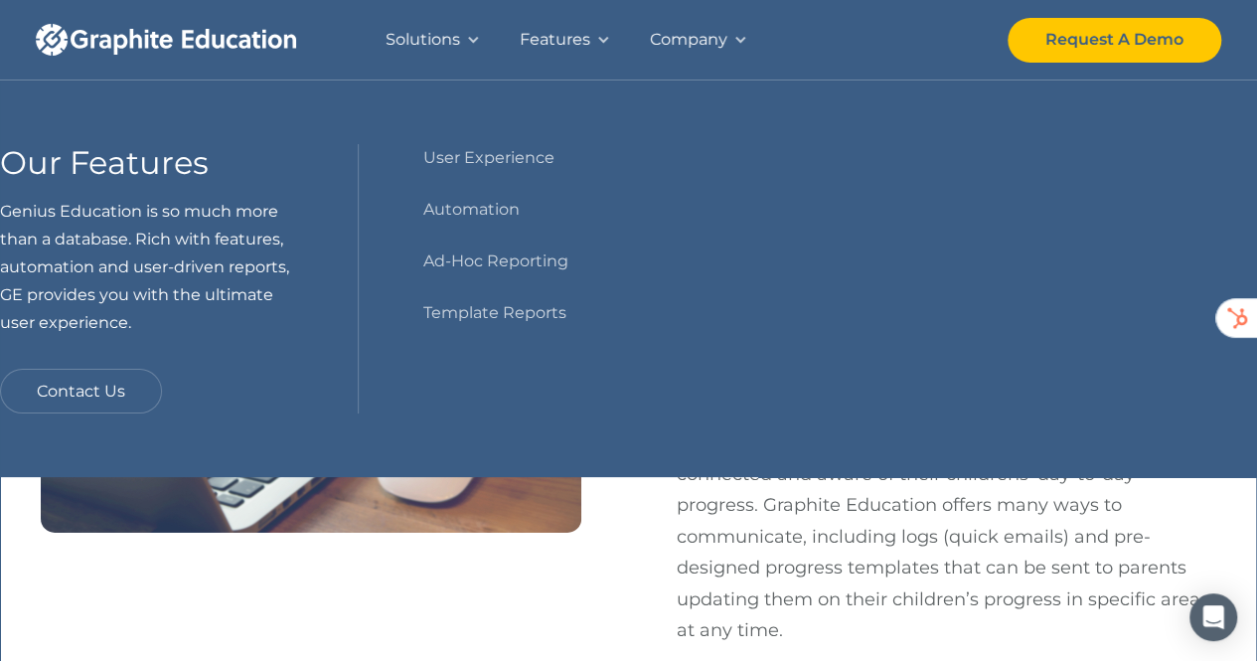
click at [457, 41] on div "Solutions" at bounding box center [423, 40] width 75 height 28
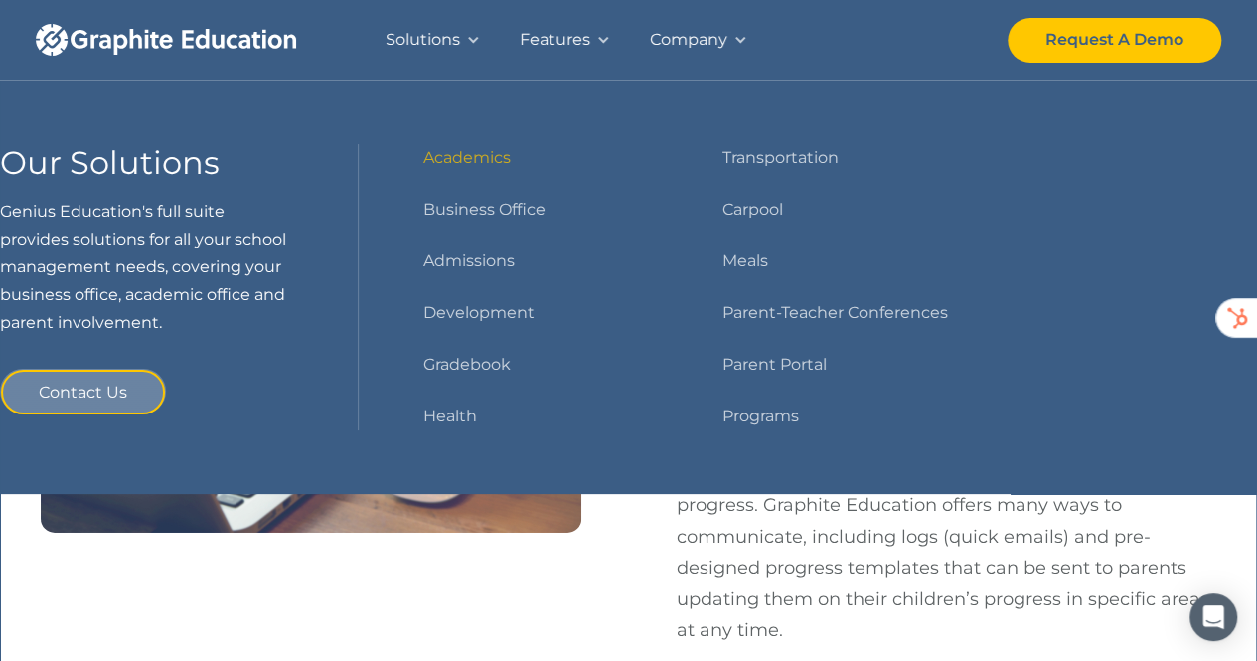
click at [545, 38] on div "Features" at bounding box center [555, 40] width 71 height 28
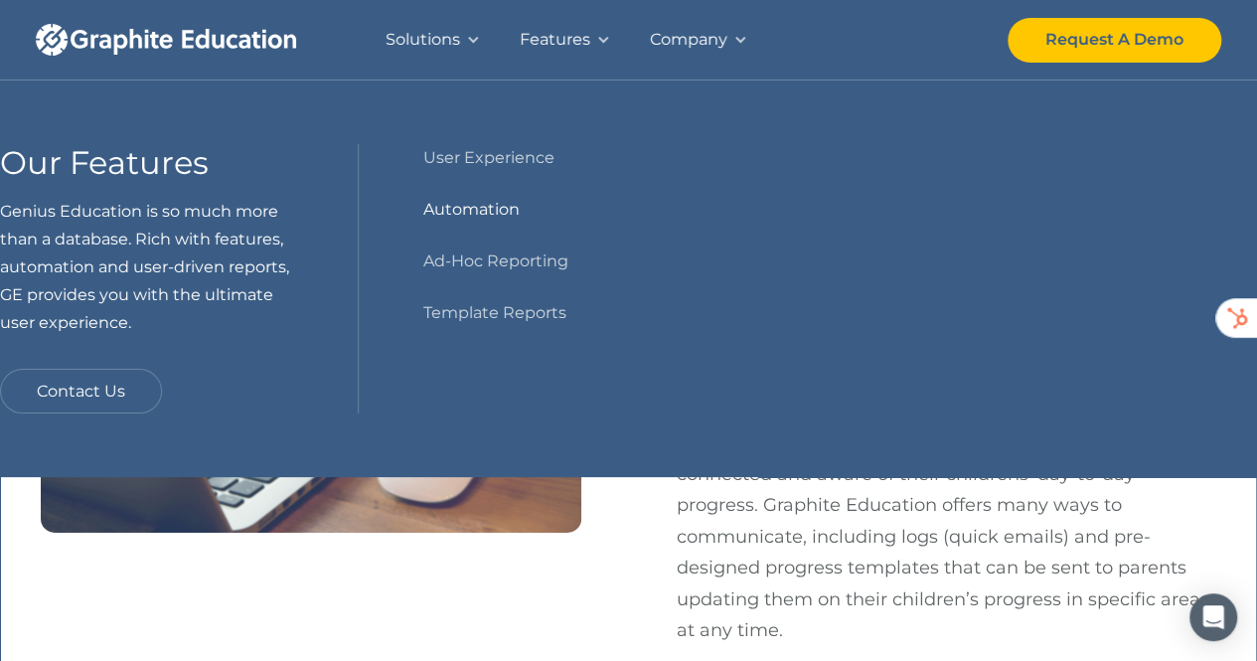
click at [453, 212] on link "Automation" at bounding box center [470, 210] width 96 height 28
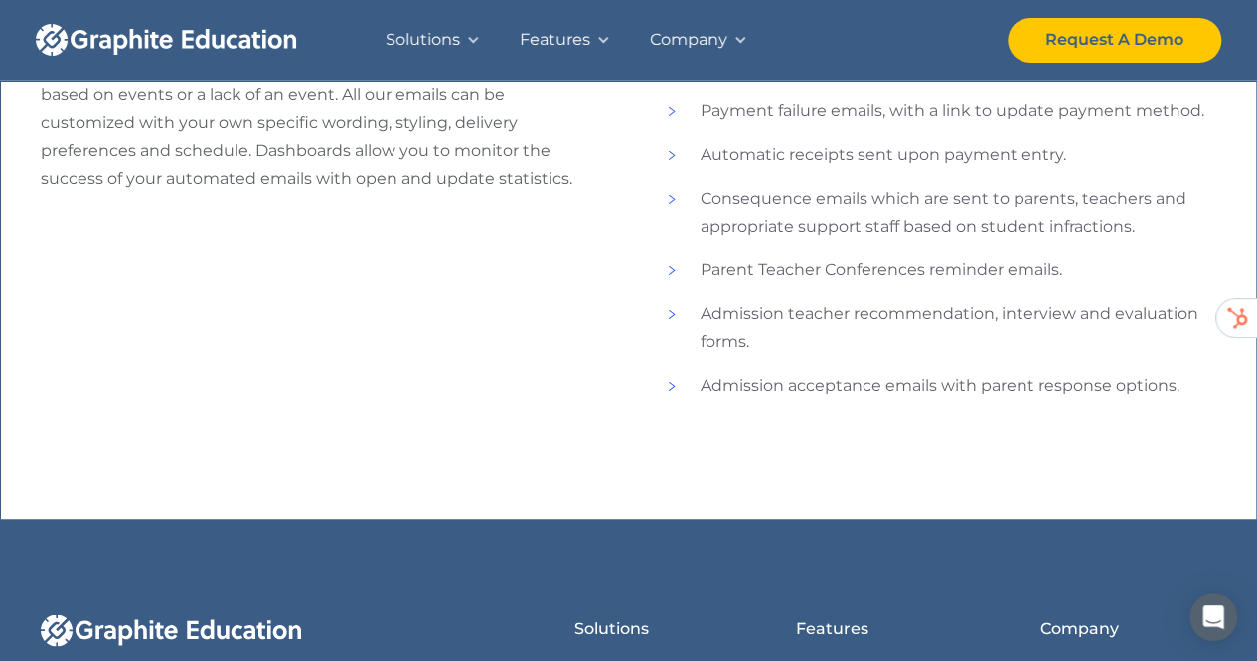
scroll to position [1292, 0]
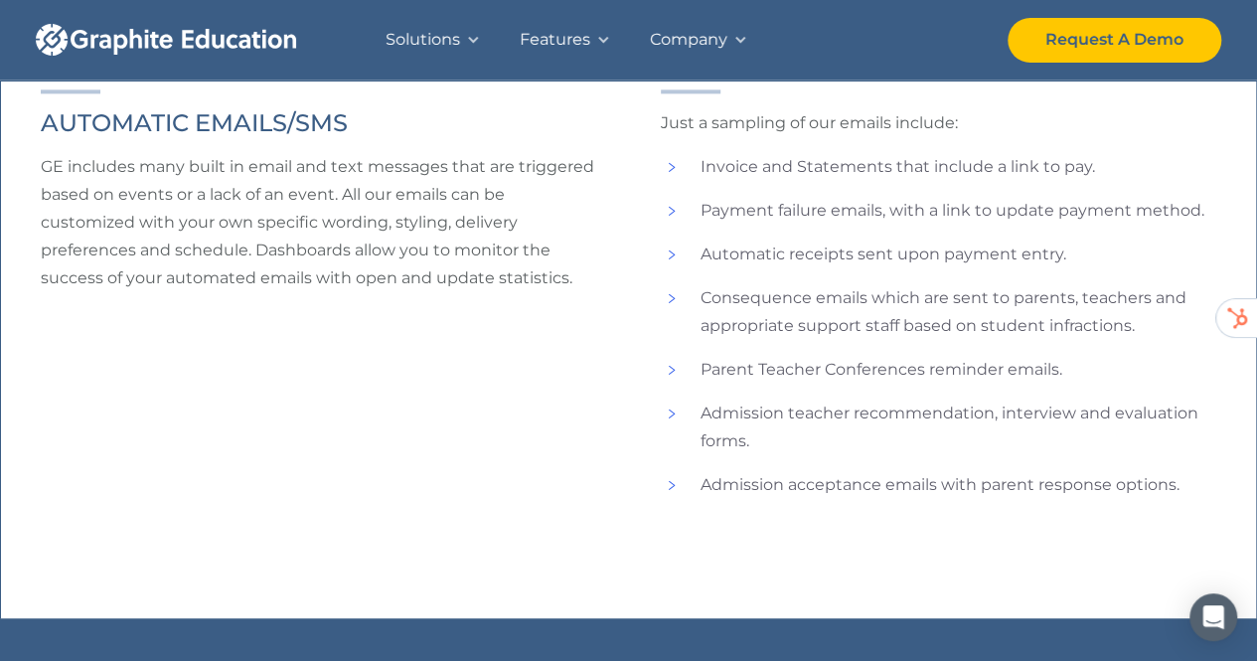
click at [219, 150] on div "AUTOMATIC EMAILS/SMS GE includes many built in email and text messages that are…" at bounding box center [319, 305] width 557 height 433
click at [141, 232] on p "GE includes many built in email and text messages that are triggered based on e…" at bounding box center [319, 222] width 557 height 139
click at [147, 232] on p "GE includes many built in email and text messages that are triggered based on e…" at bounding box center [319, 222] width 557 height 139
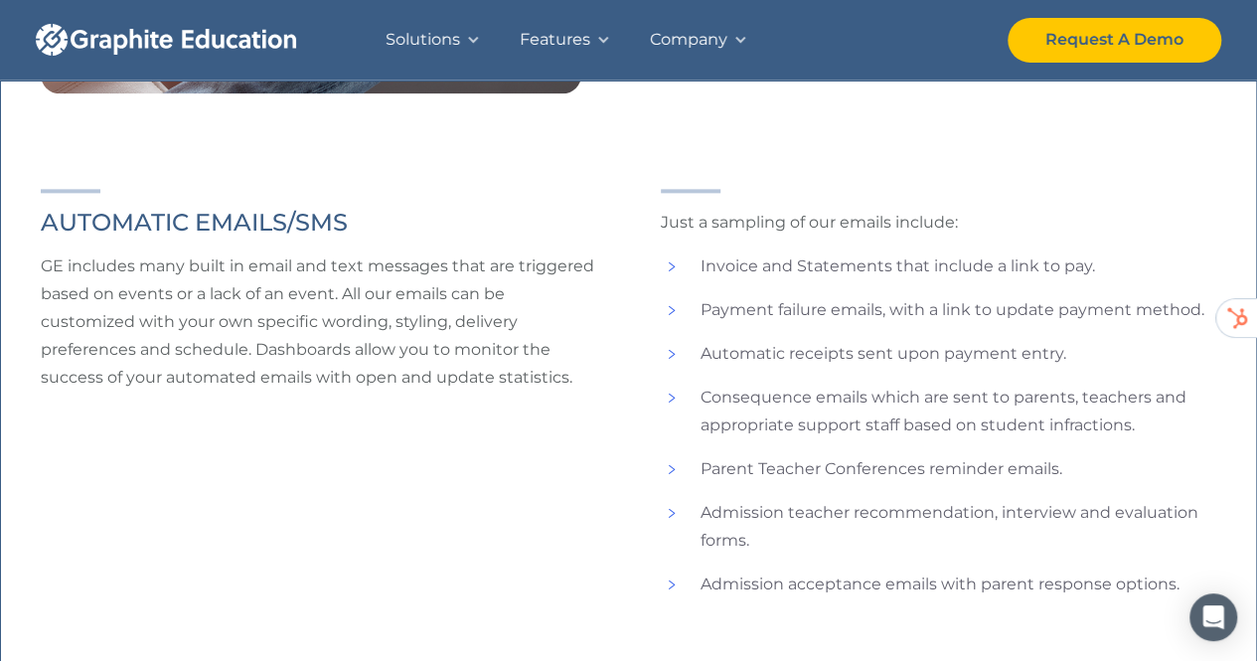
click at [692, 237] on div "Just a sampling of our emails include: Invoice and Statements that include a li…" at bounding box center [939, 405] width 557 height 433
click at [754, 232] on p "Just a sampling of our emails include:" at bounding box center [939, 223] width 557 height 28
click at [853, 223] on p "Just a sampling of our emails include:" at bounding box center [939, 223] width 557 height 28
click at [901, 228] on p "Just a sampling of our emails include:" at bounding box center [939, 223] width 557 height 28
click at [735, 264] on li "Invoice and Statements that include a link to pay." at bounding box center [939, 266] width 557 height 28
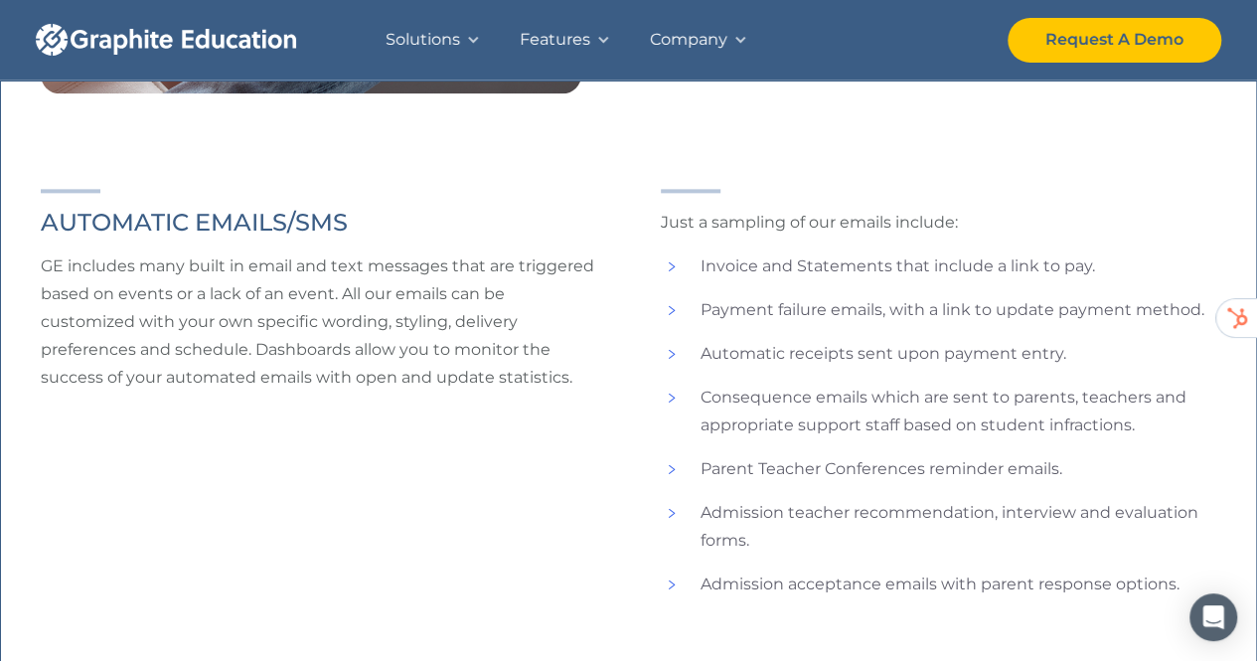
click at [1024, 268] on li "Invoice and Statements that include a link to pay." at bounding box center [939, 266] width 557 height 28
click at [801, 311] on li "Payment failure emails, with a link to update payment method." at bounding box center [939, 310] width 557 height 28
click at [891, 316] on li "Payment failure emails, with a link to update payment method." at bounding box center [939, 310] width 557 height 28
click at [913, 315] on li "Payment failure emails, with a link to update payment method." at bounding box center [939, 310] width 557 height 28
click at [714, 400] on li "Consequence emails which are sent to parents, teachers and appropriate support …" at bounding box center [939, 412] width 557 height 56
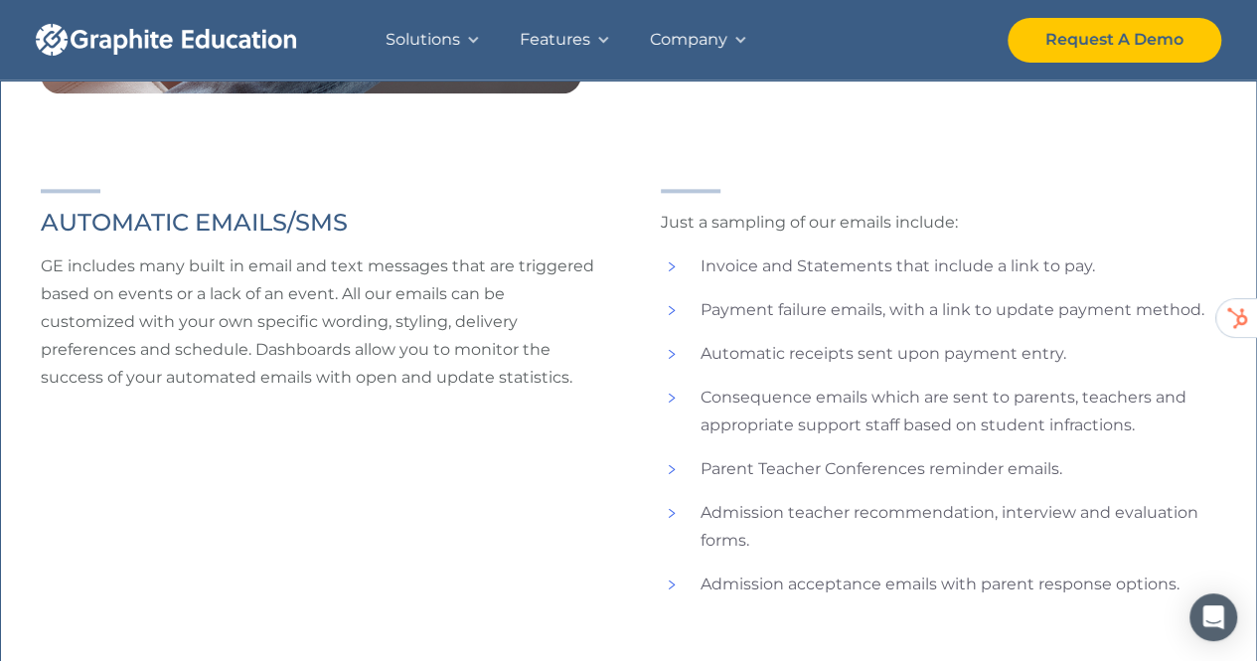
click at [742, 474] on li "Parent Teacher Conferences reminder emails." at bounding box center [939, 469] width 557 height 28
click at [799, 472] on li "Parent Teacher Conferences reminder emails." at bounding box center [939, 469] width 557 height 28
click at [828, 470] on li "Parent Teacher Conferences reminder emails." at bounding box center [939, 469] width 557 height 28
click at [869, 468] on li "Parent Teacher Conferences reminder emails." at bounding box center [939, 469] width 557 height 28
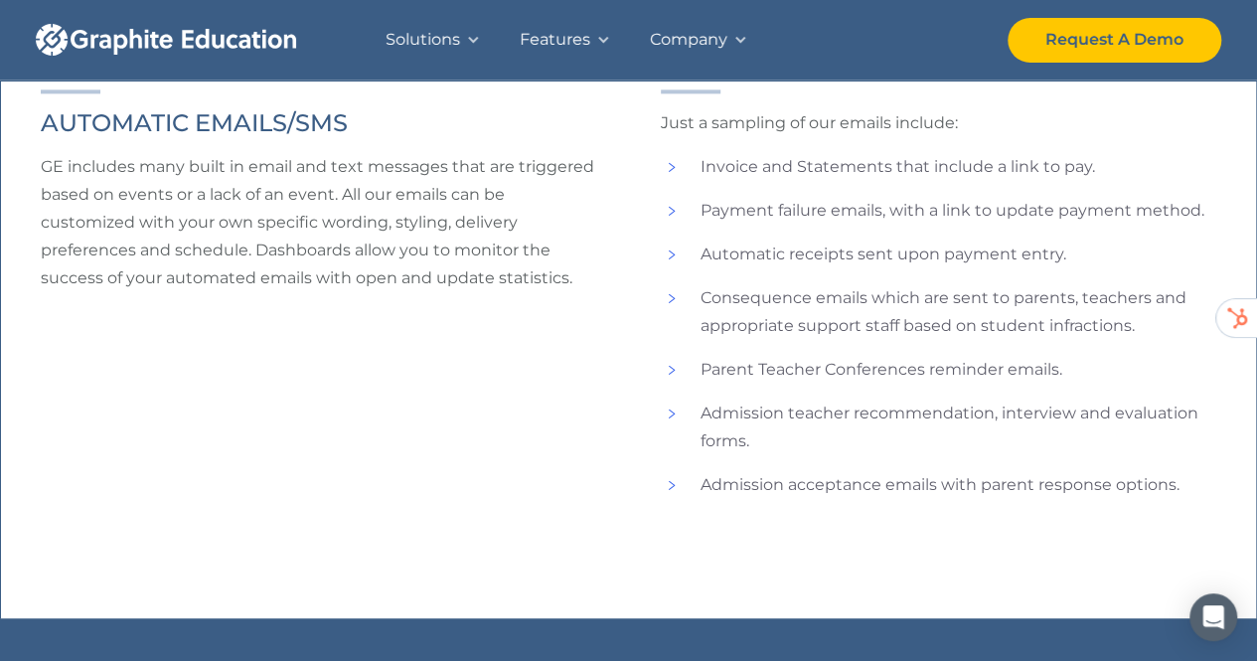
click at [885, 420] on li "Admission teacher recommendation, interview and evaluation forms." at bounding box center [939, 428] width 557 height 56
click at [753, 458] on ul "Invoice and Statements that include a link to pay. Payment failure emails, with…" at bounding box center [939, 326] width 557 height 346
click at [734, 449] on li "Admission teacher recommendation, interview and evaluation forms." at bounding box center [939, 428] width 557 height 56
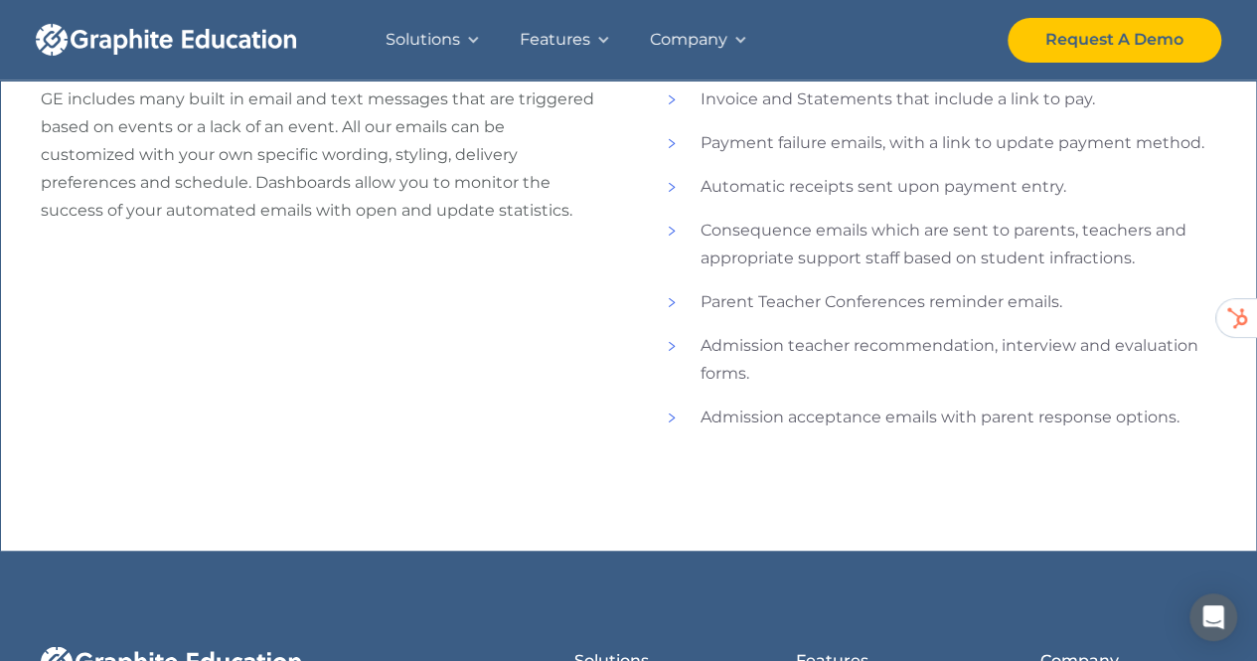
scroll to position [1392, 0]
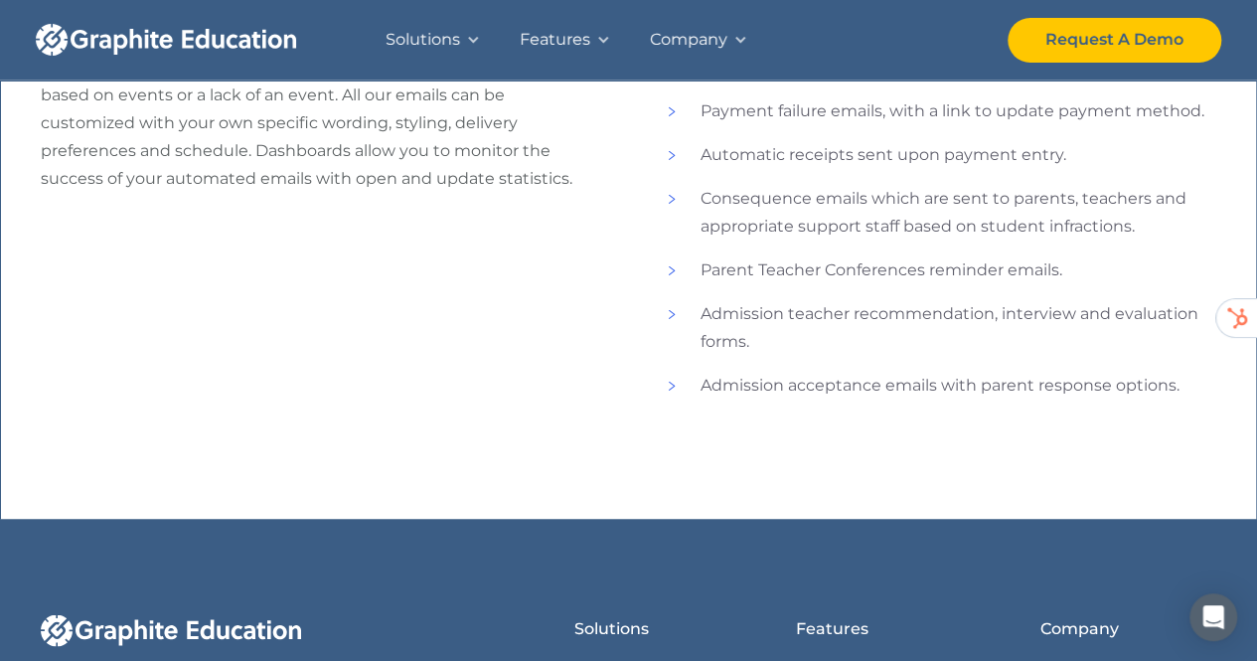
click at [881, 354] on li "Admission teacher recommendation, interview and evaluation forms." at bounding box center [939, 328] width 557 height 56
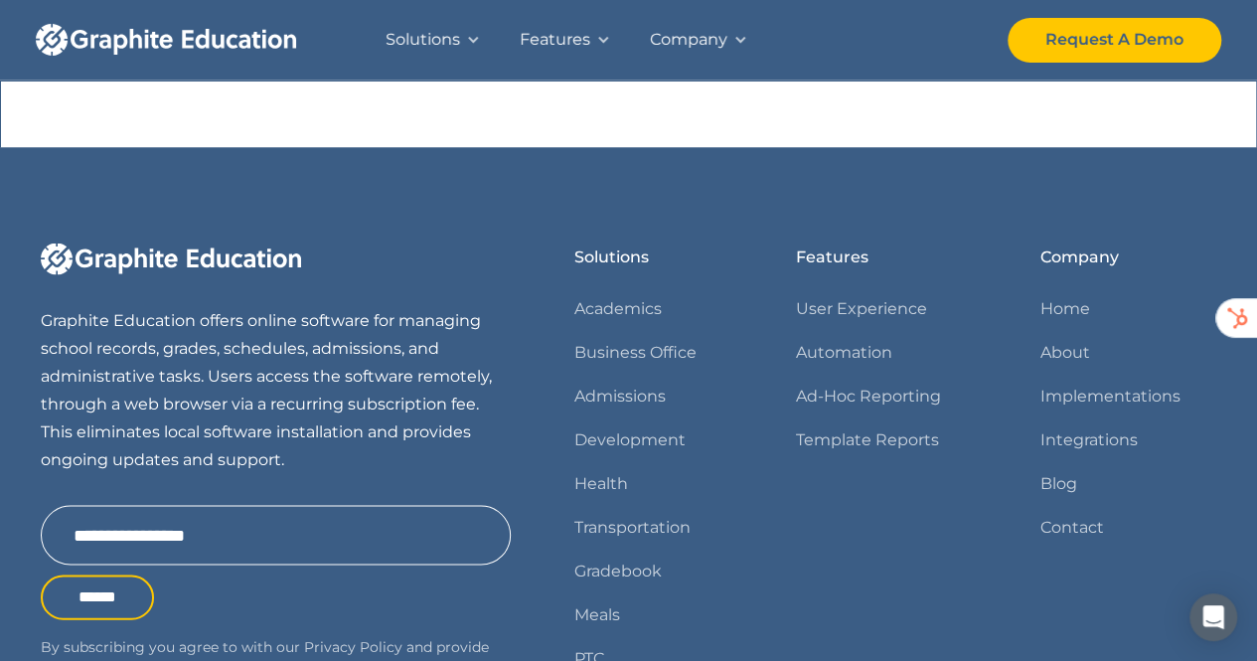
scroll to position [1889, 0]
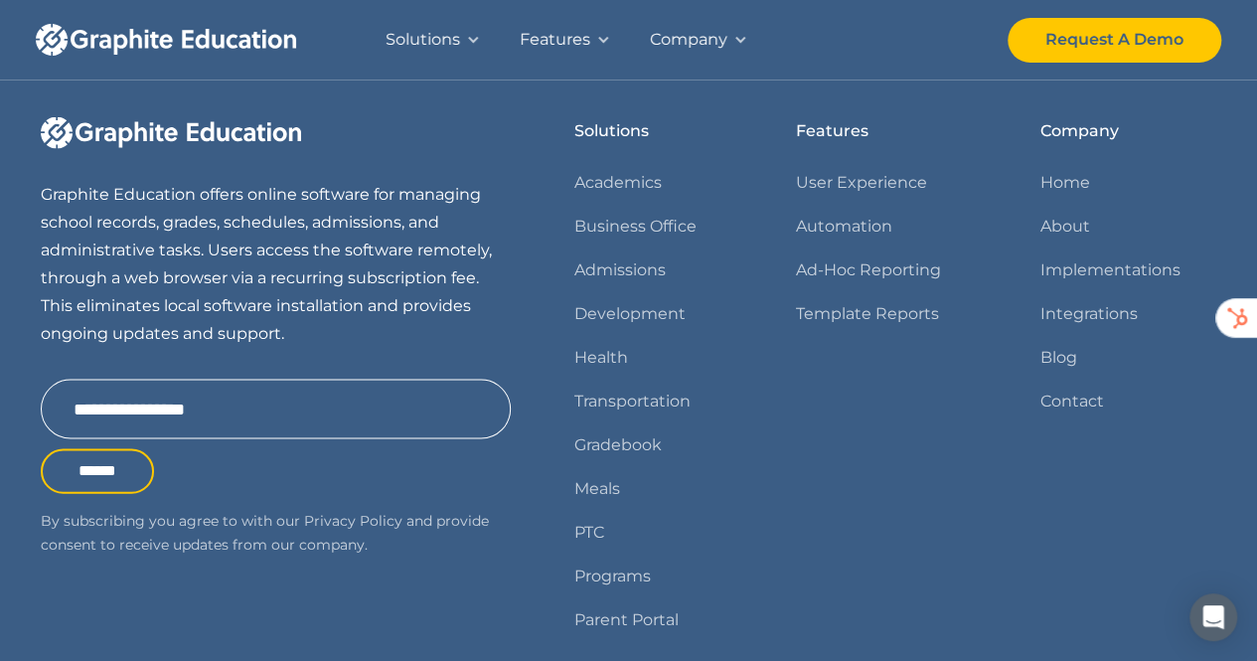
click at [722, 358] on div "Solutions Academics Business Office Admissions Development Health Transportatio…" at bounding box center [654, 383] width 158 height 533
click at [790, 417] on div "Graphite Education offers online software for managing school records, grades, …" at bounding box center [629, 413] width 1176 height 592
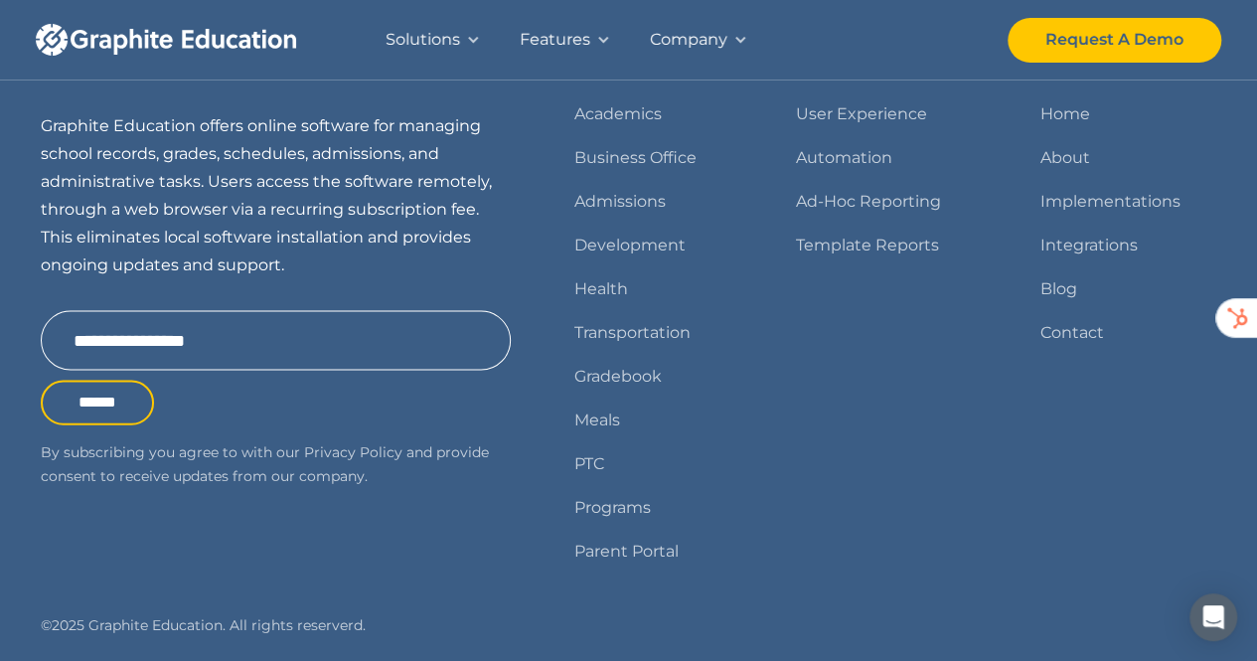
scroll to position [1988, 0]
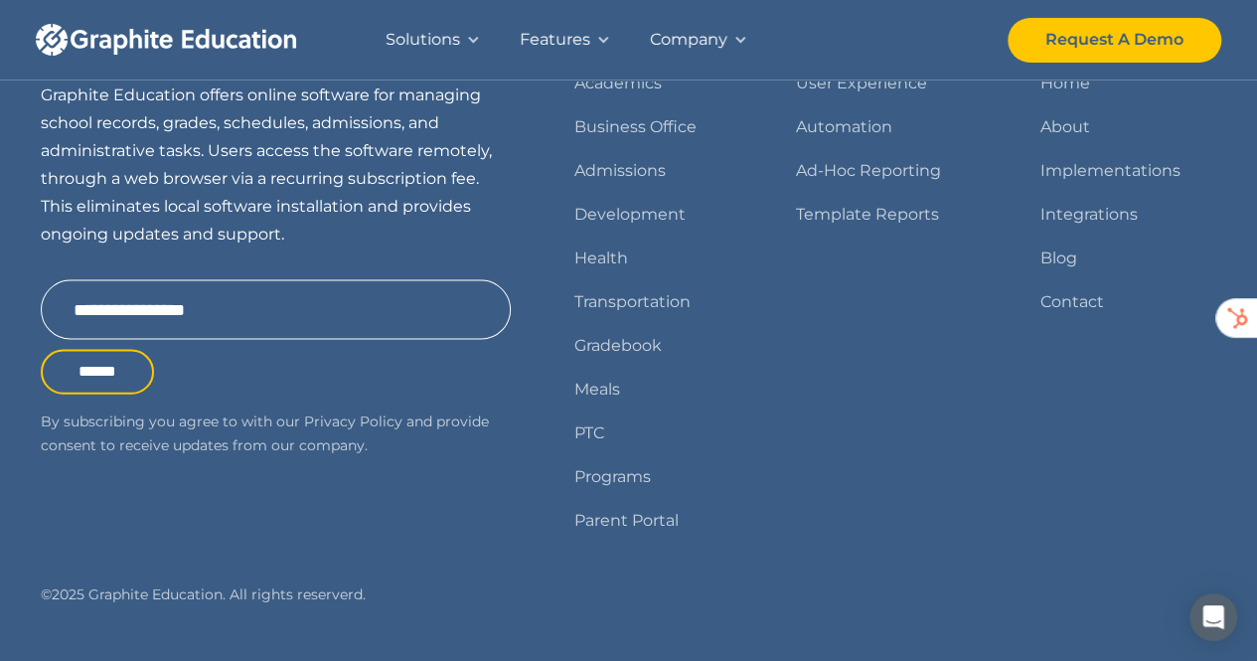
click at [765, 409] on div "Graphite Education offers online software for managing school records, grades, …" at bounding box center [629, 314] width 1176 height 592
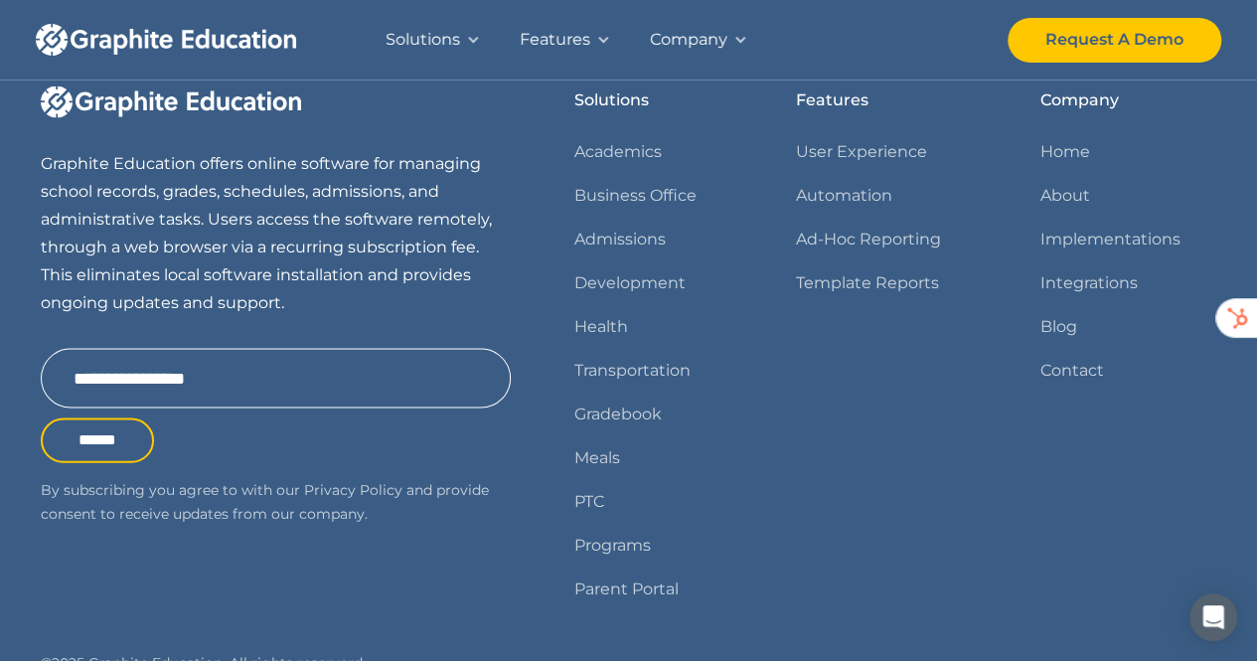
scroll to position [1833, 0]
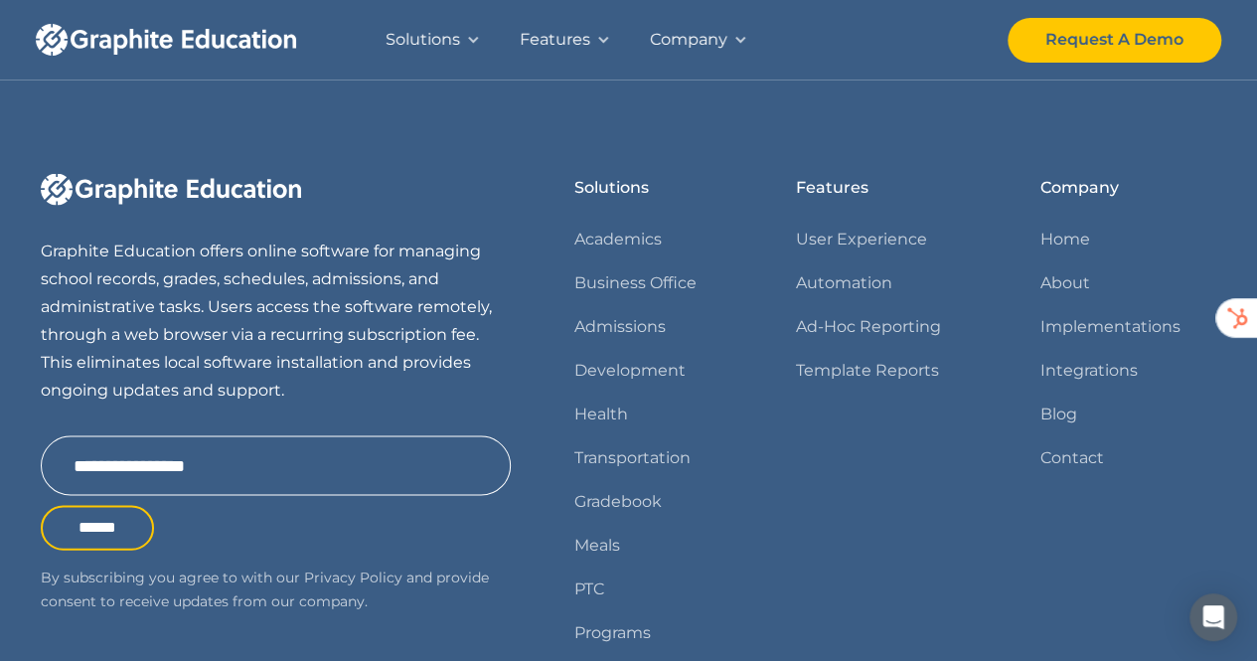
click at [995, 281] on div "Graphite Education offers online software for managing school records, grades, …" at bounding box center [629, 469] width 1176 height 592
click at [956, 297] on div "Features User Experience Automation Ad-Hoc Reporting Template Reports" at bounding box center [886, 439] width 181 height 533
click at [925, 456] on div "Features User Experience Automation Ad-Hoc Reporting Template Reports" at bounding box center [886, 439] width 181 height 533
